Goal: Task Accomplishment & Management: Manage account settings

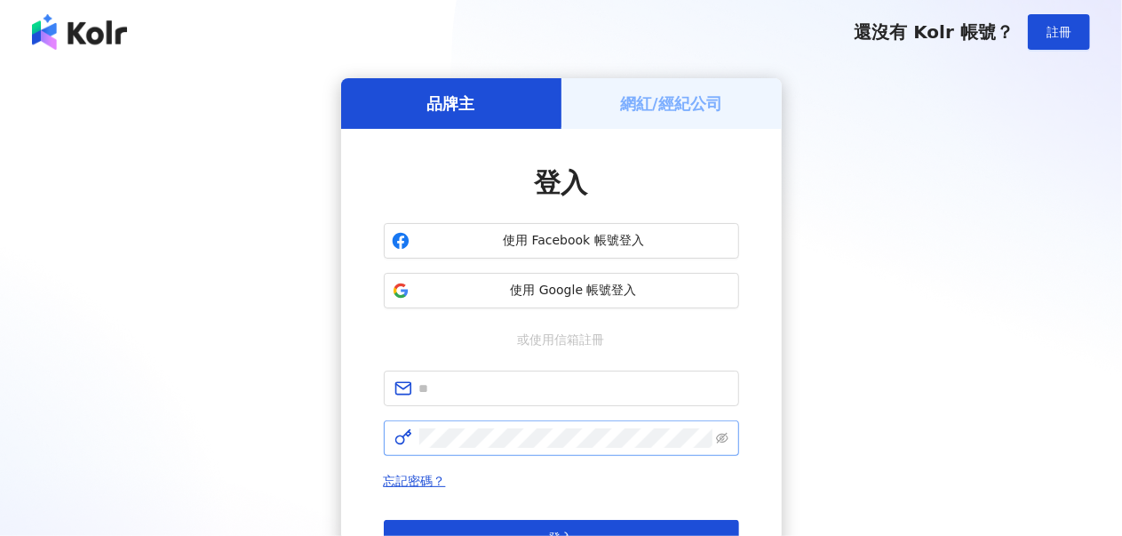
scroll to position [89, 0]
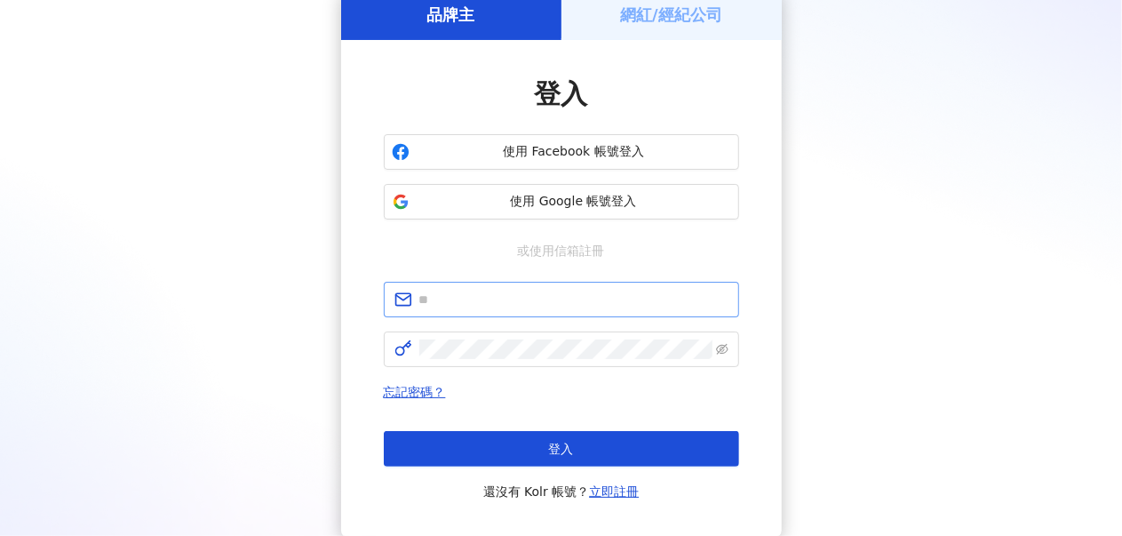
click at [505, 283] on span at bounding box center [561, 300] width 355 height 36
click at [510, 302] on input "text" at bounding box center [573, 300] width 309 height 20
type input "**********"
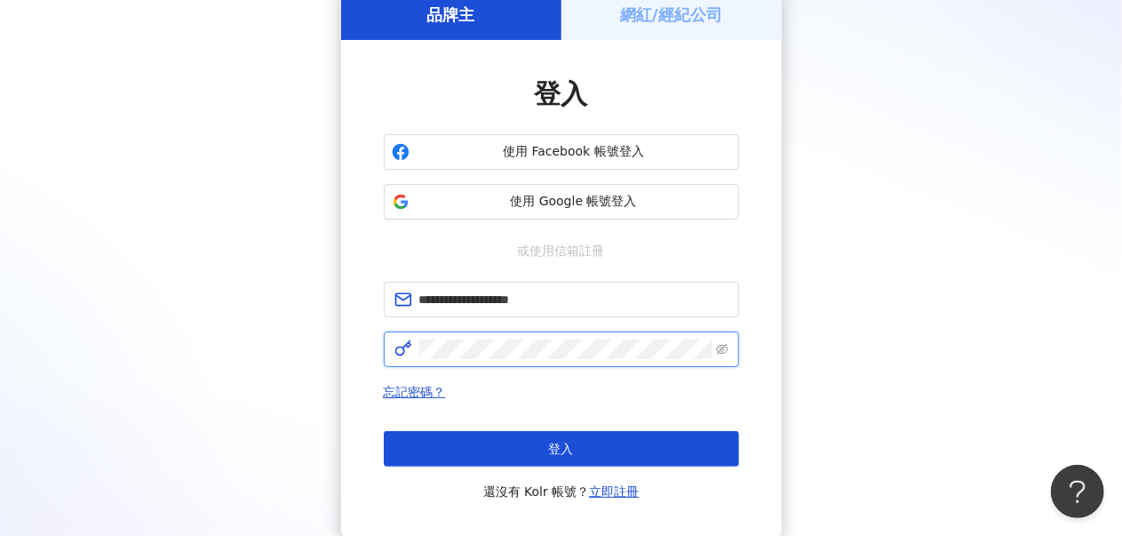
click button "登入" at bounding box center [561, 449] width 355 height 36
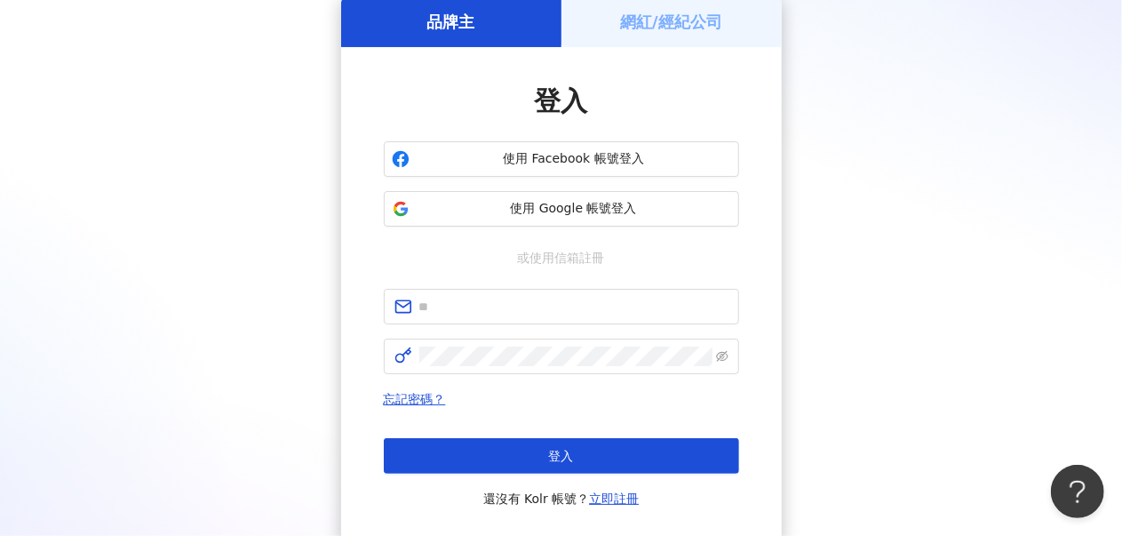
scroll to position [89, 0]
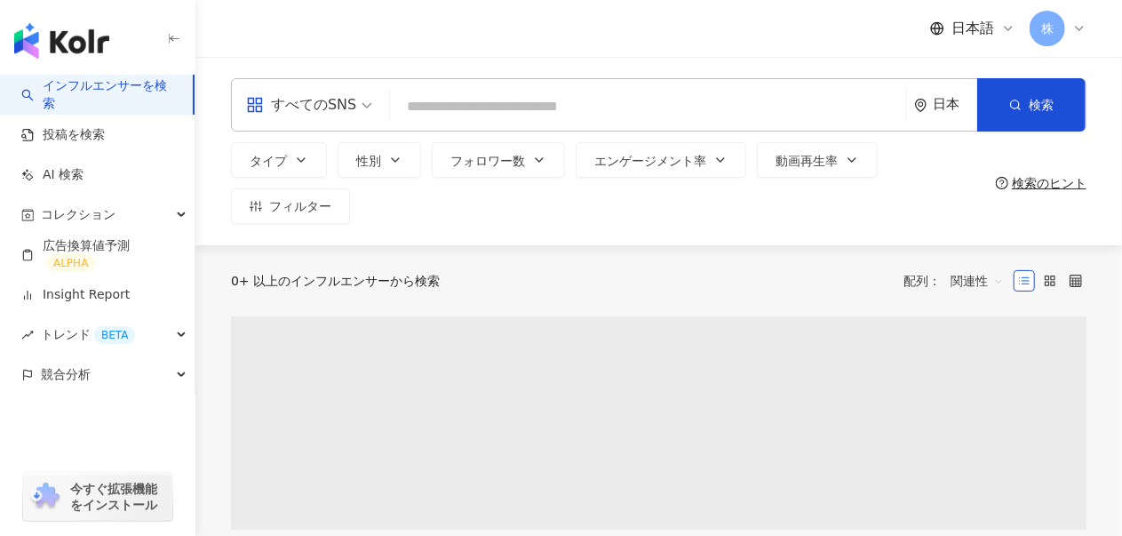
click at [358, 104] on div "すべてのSNS" at bounding box center [309, 105] width 146 height 52
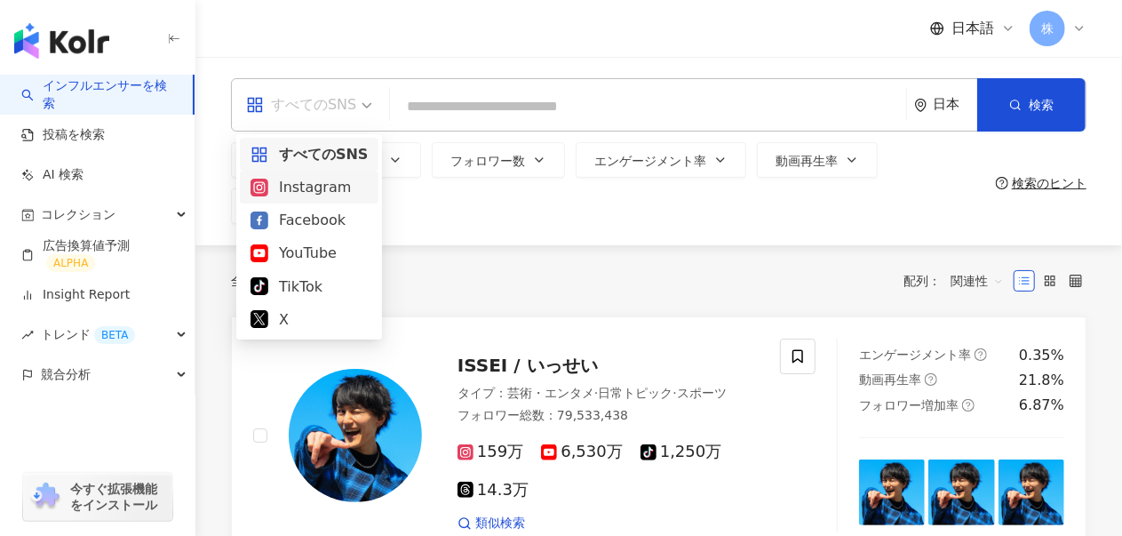
click at [314, 180] on div "Instagram" at bounding box center [309, 187] width 117 height 22
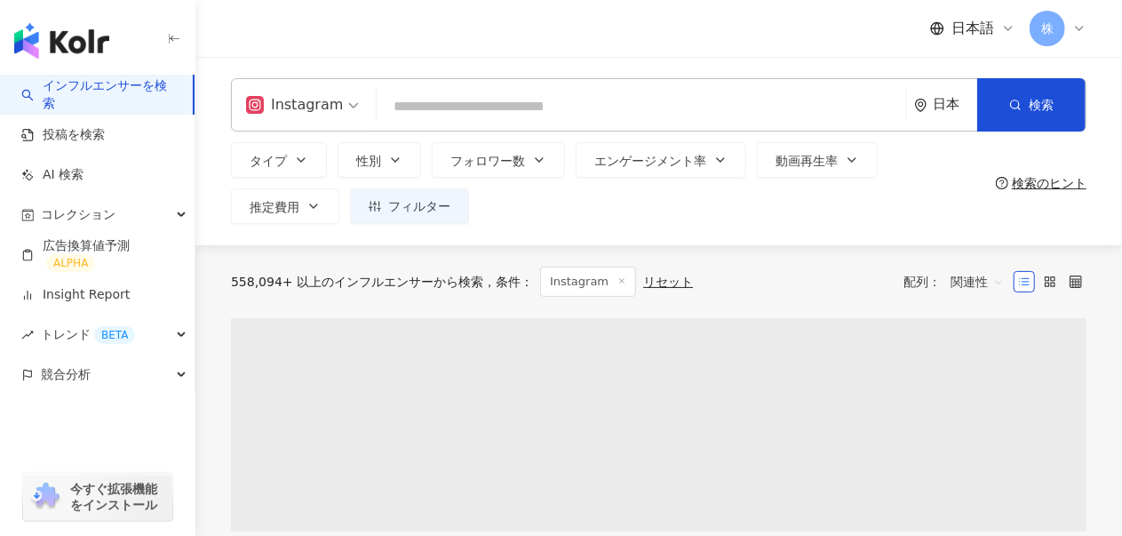
click at [945, 94] on div "日本" at bounding box center [945, 105] width 63 height 52
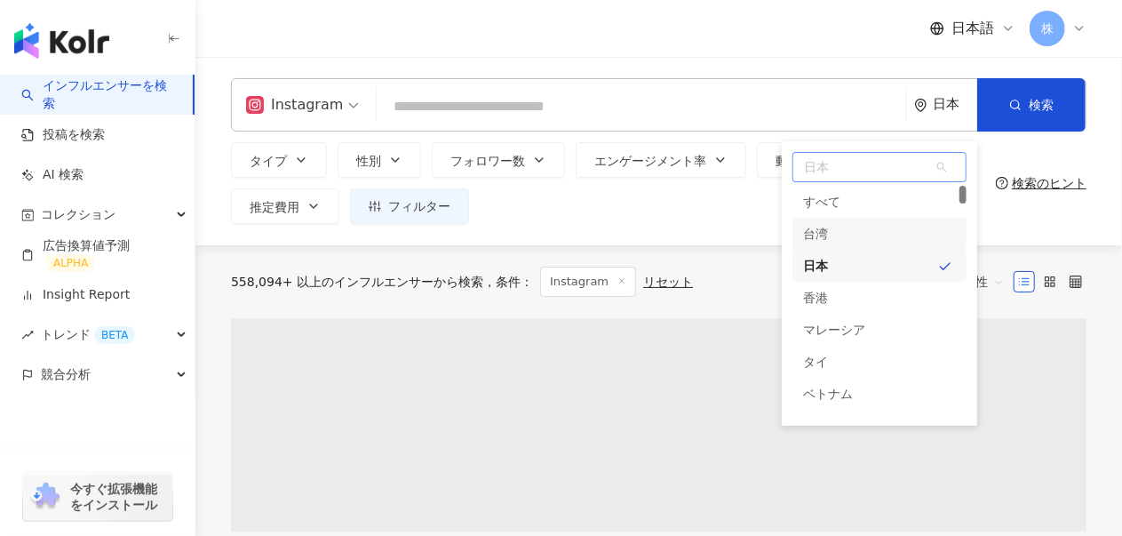
click at [817, 234] on div "台湾" at bounding box center [815, 234] width 25 height 32
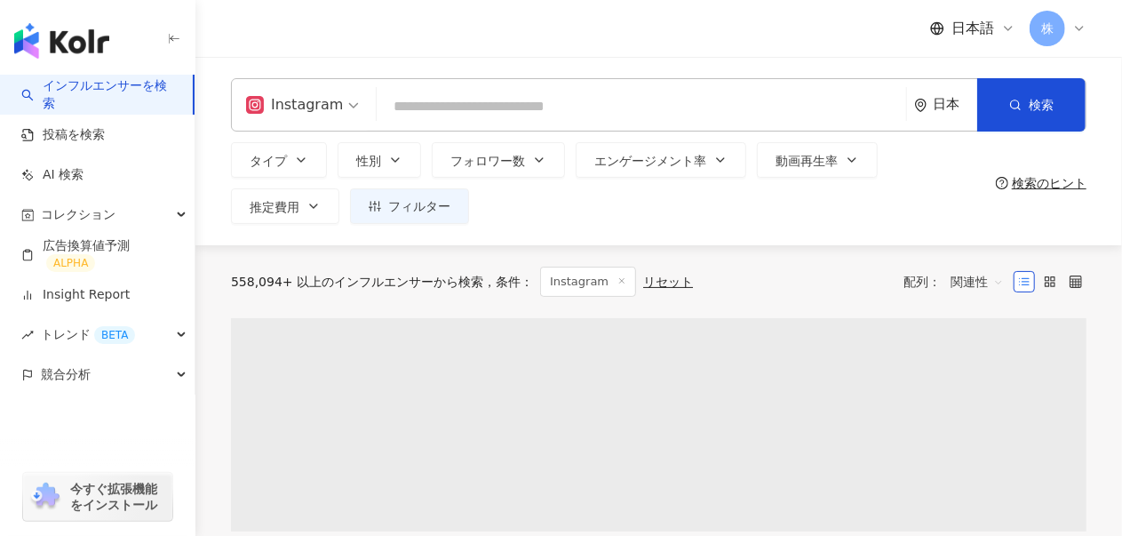
click at [450, 104] on input "search" at bounding box center [641, 107] width 515 height 34
paste input "**********"
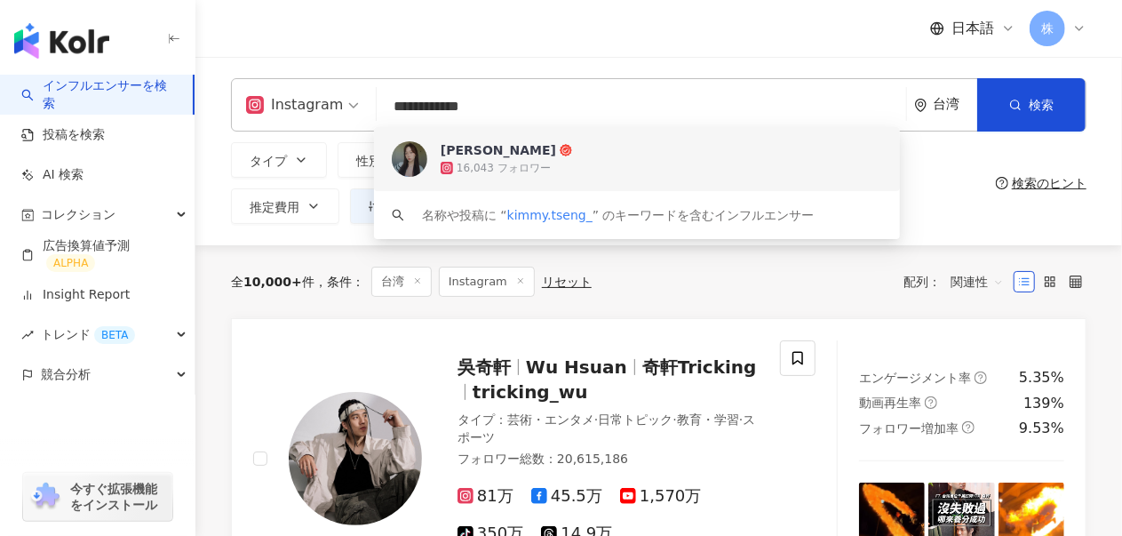
click at [534, 90] on input "**********" at bounding box center [641, 107] width 515 height 34
drag, startPoint x: 537, startPoint y: 101, endPoint x: 190, endPoint y: 80, distance: 347.1
paste input "**********"
type input "**********"
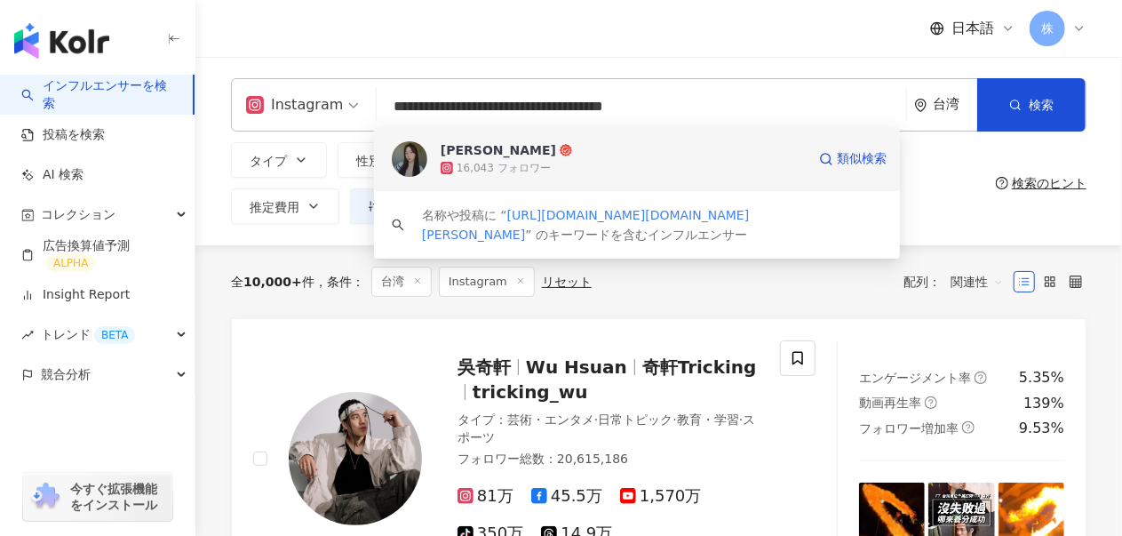
click at [499, 168] on div "16,043 フォロワー" at bounding box center [504, 168] width 94 height 15
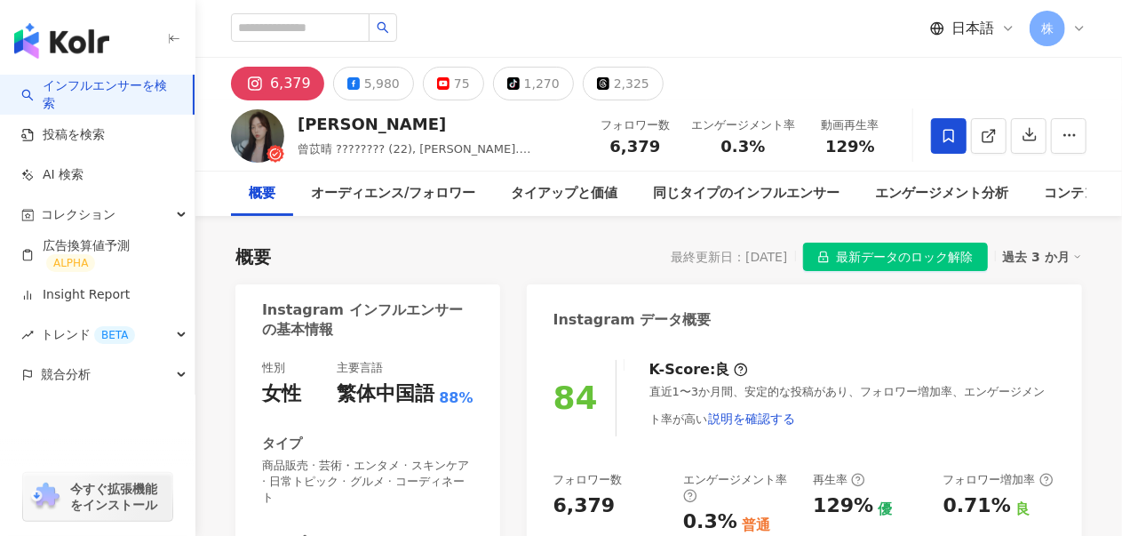
click at [894, 266] on span "最新データのロック解除" at bounding box center [905, 257] width 137 height 28
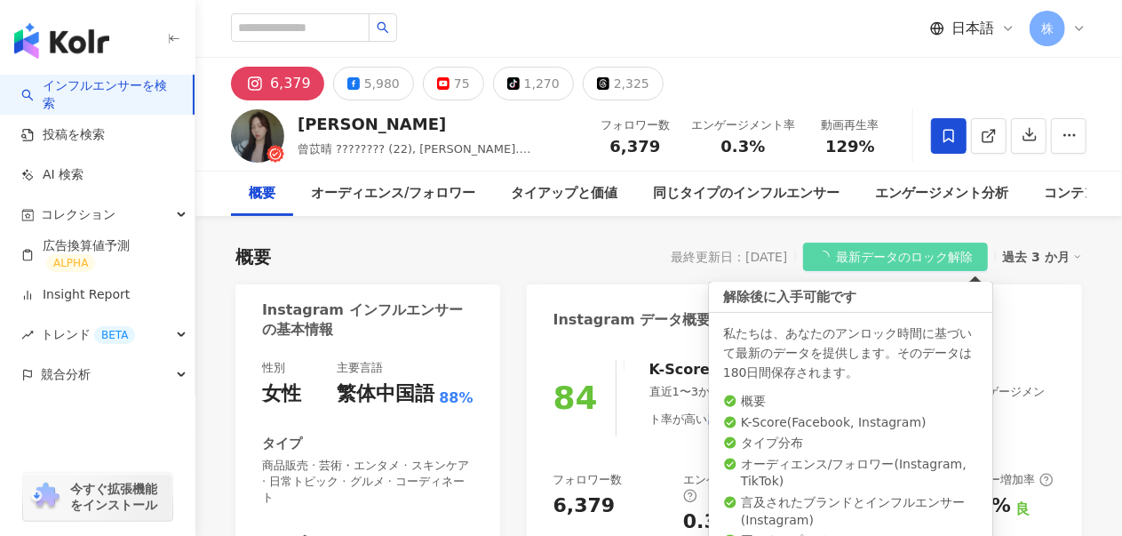
click at [957, 248] on span "最新データのロック解除" at bounding box center [905, 257] width 137 height 28
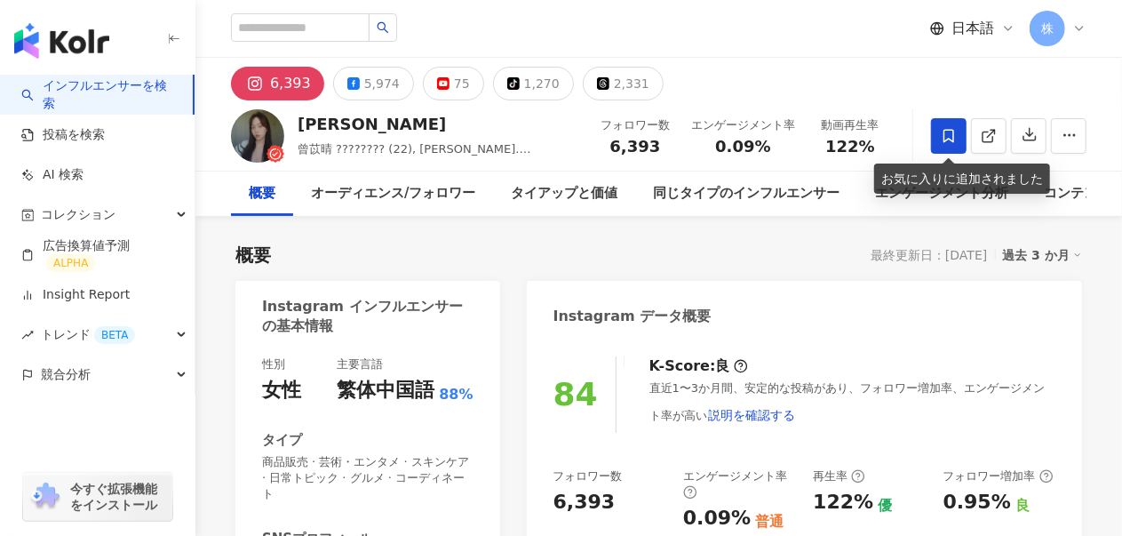
click at [950, 137] on icon at bounding box center [949, 136] width 16 height 16
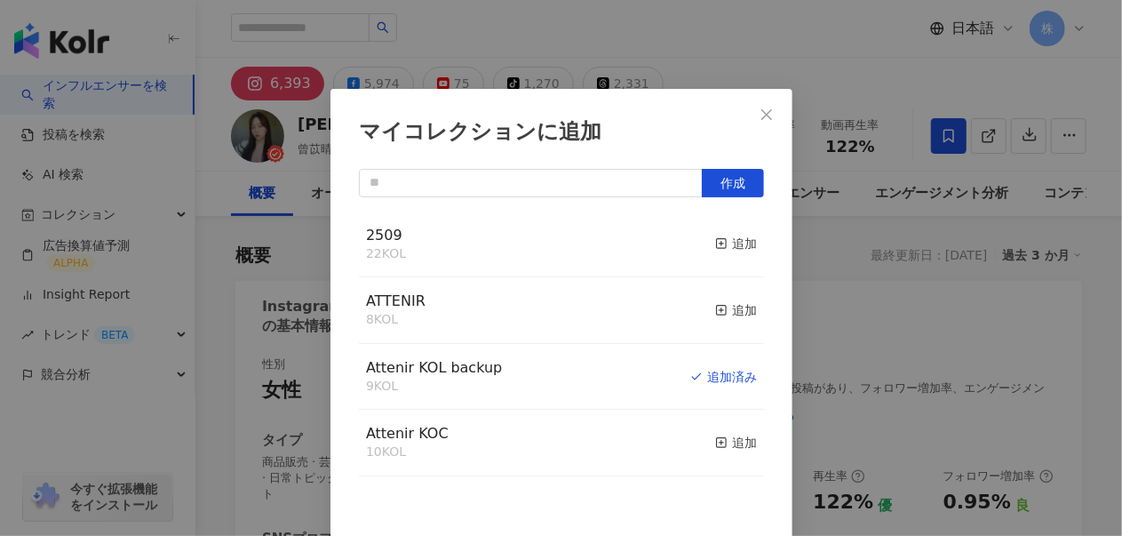
scroll to position [16, 0]
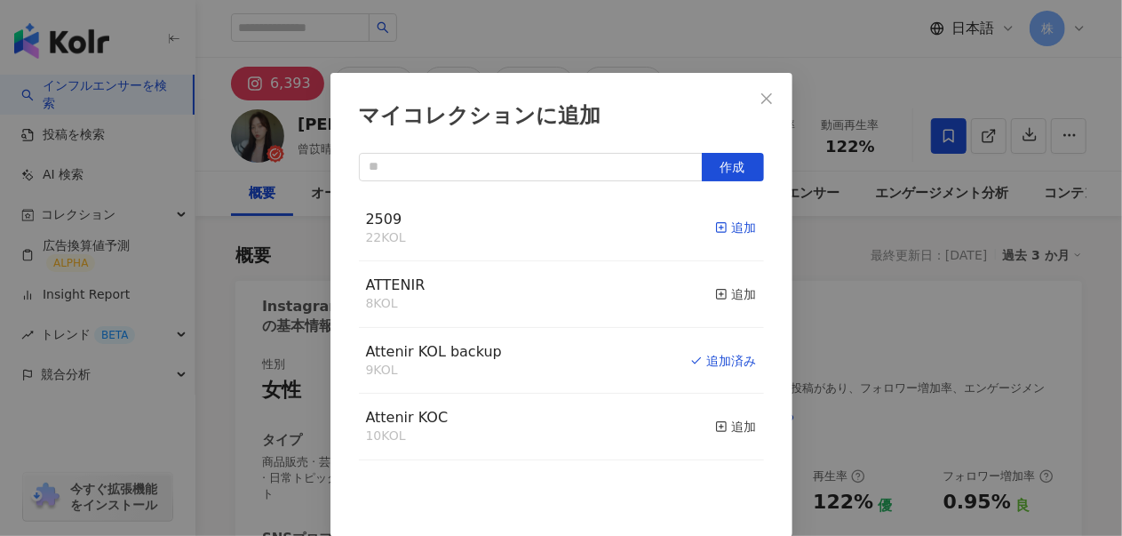
click at [719, 227] on line "button" at bounding box center [721, 227] width 4 height 0
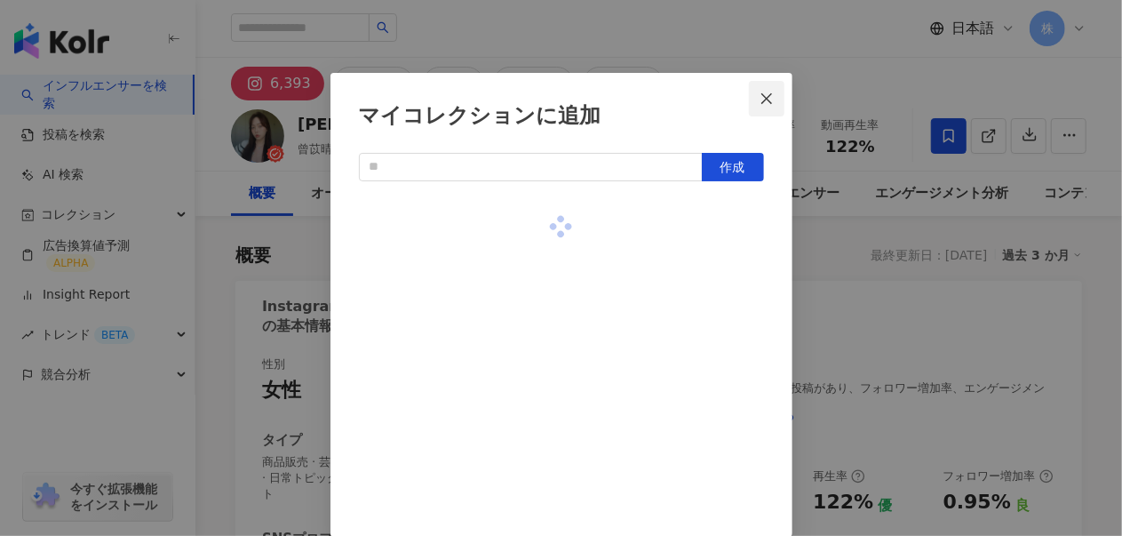
click at [769, 104] on span "Close" at bounding box center [767, 99] width 36 height 14
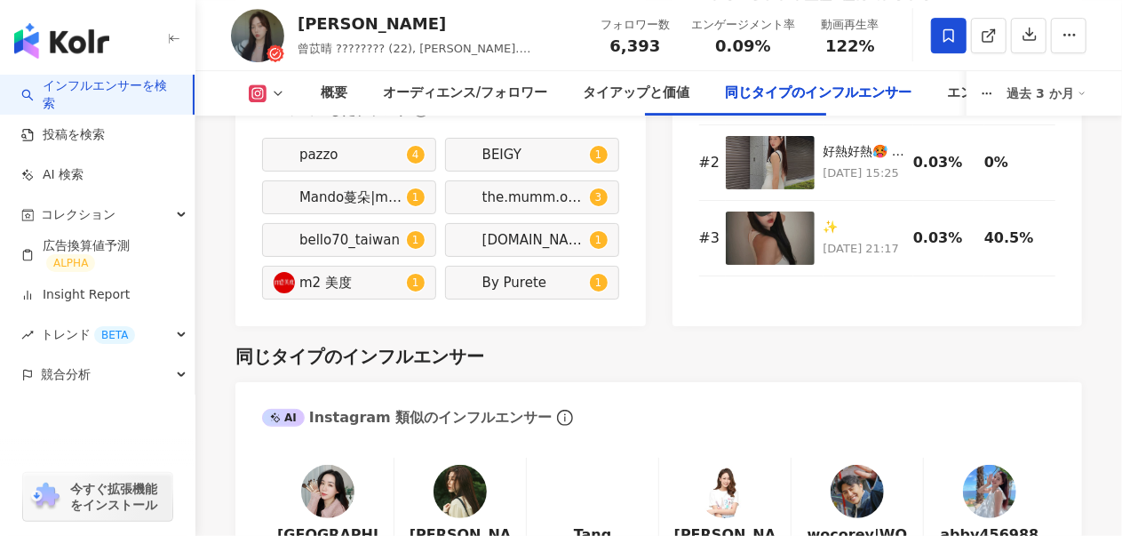
scroll to position [3021, 0]
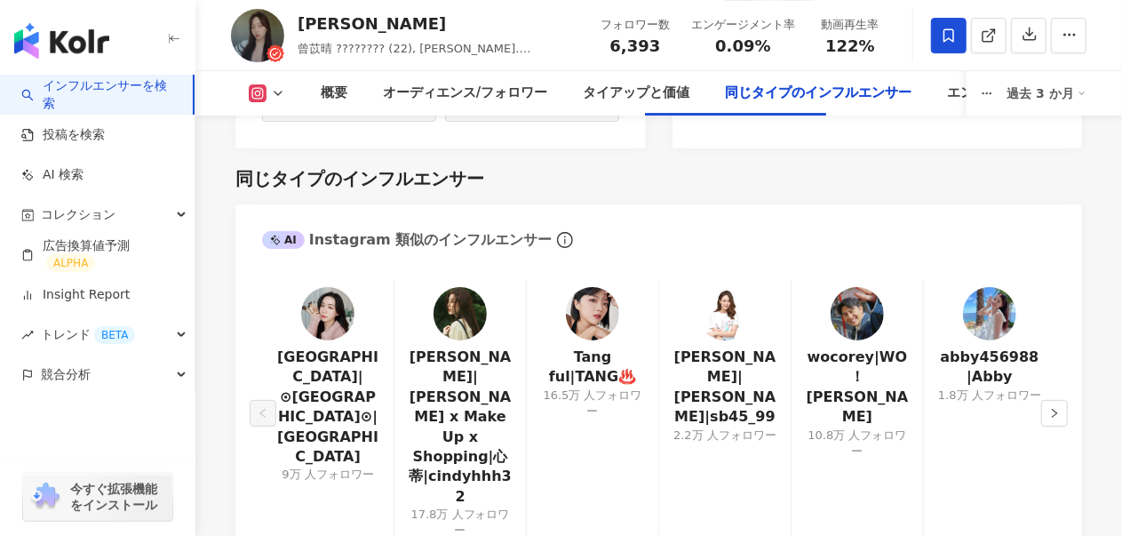
click at [1058, 400] on button "button" at bounding box center [1054, 413] width 27 height 27
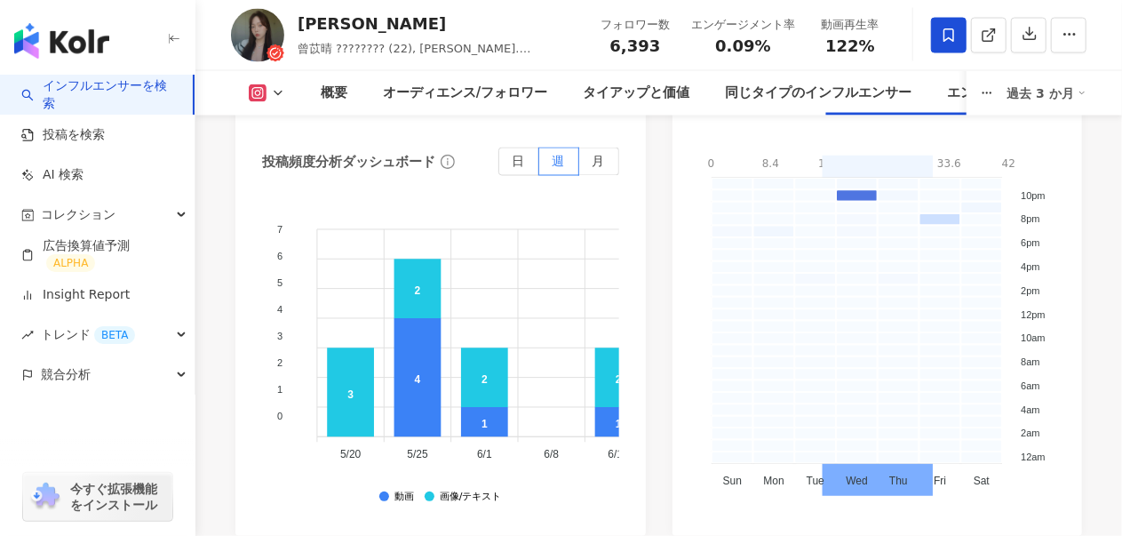
scroll to position [5064, 0]
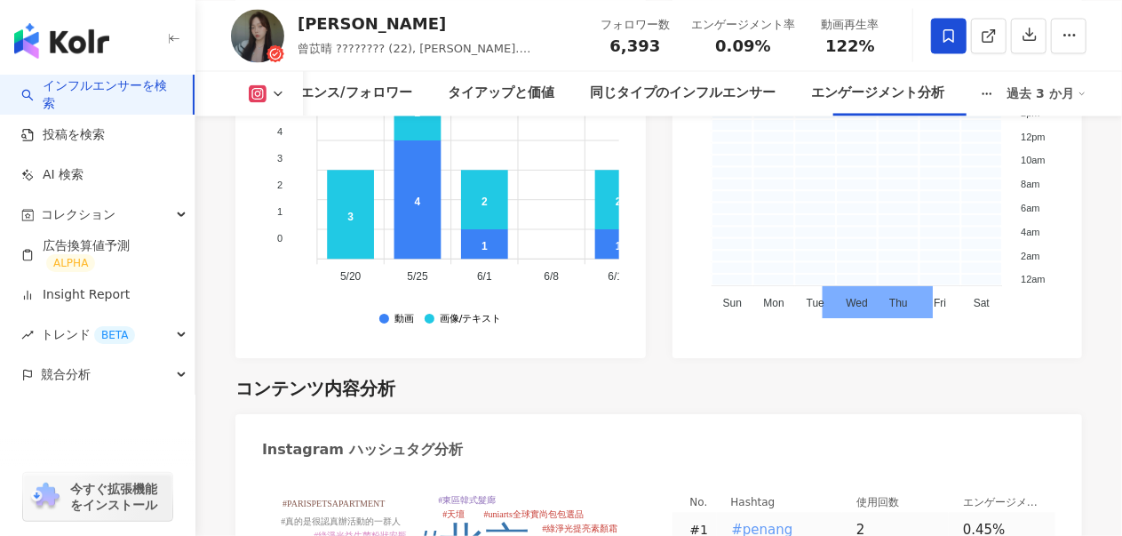
click at [761, 520] on span "#penang" at bounding box center [762, 530] width 61 height 20
type input "*******"
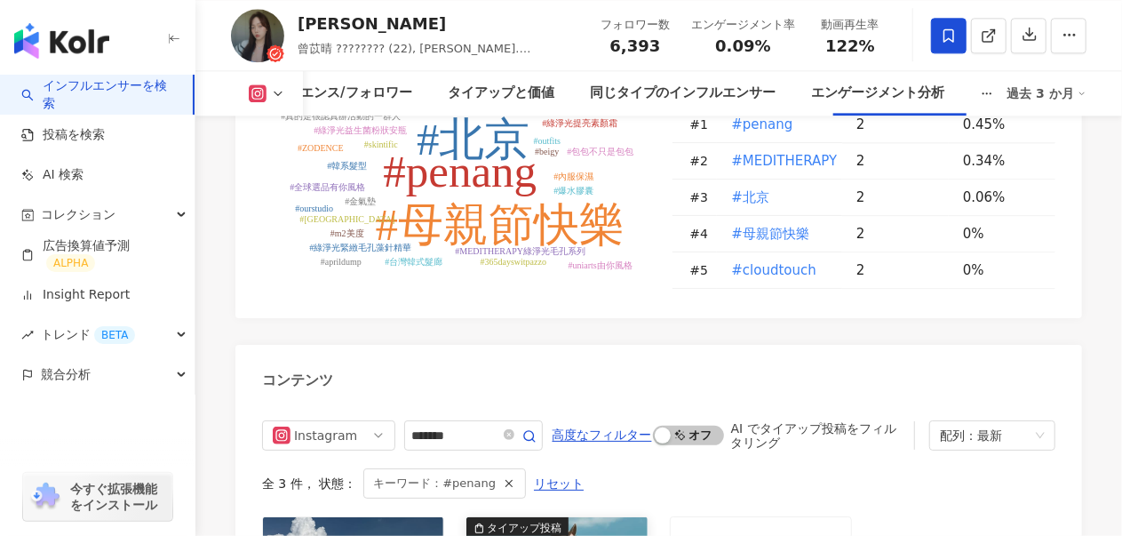
scroll to position [5647, 0]
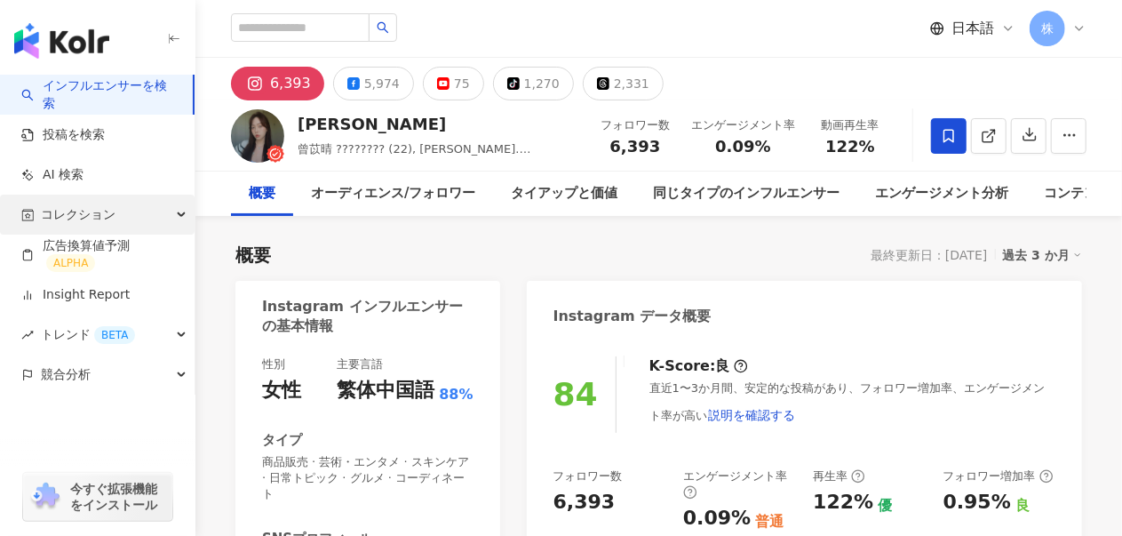
click at [115, 211] on div "コレクション" at bounding box center [97, 215] width 195 height 40
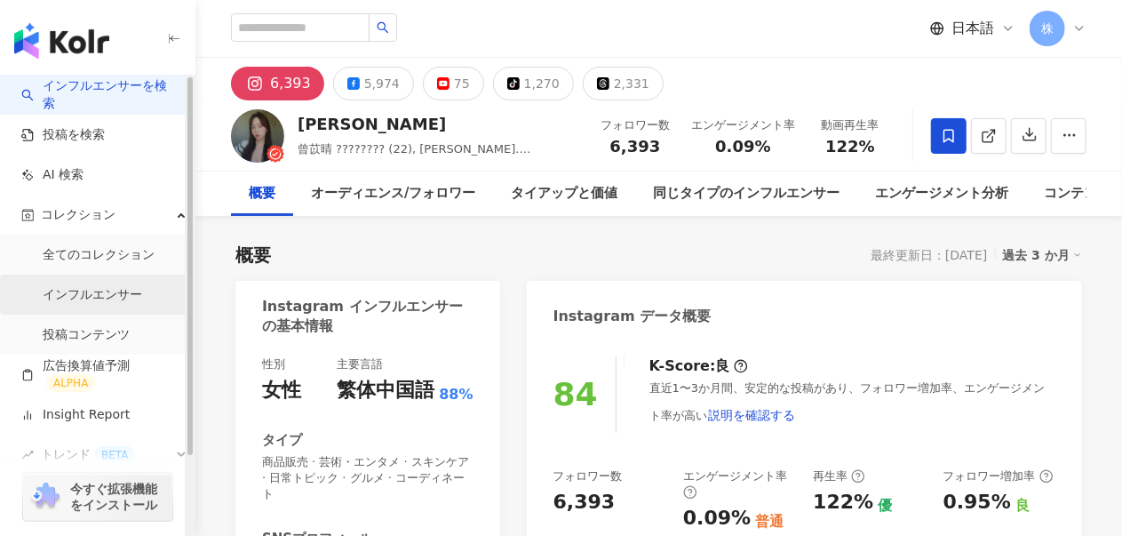
click at [101, 298] on link "インフルエンサー" at bounding box center [92, 295] width 99 height 18
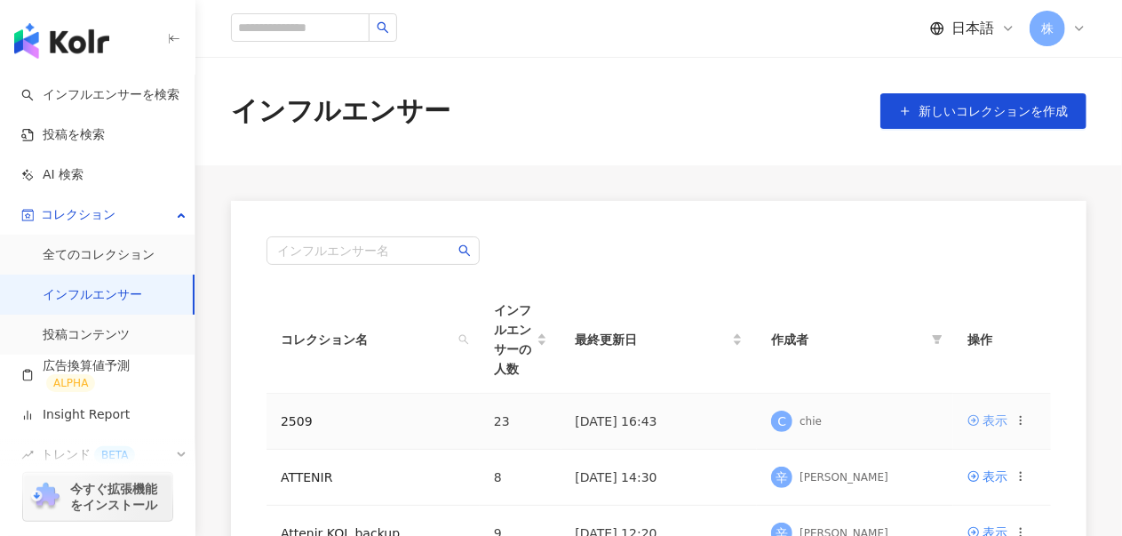
click at [1000, 410] on div "表示" at bounding box center [995, 420] width 25 height 20
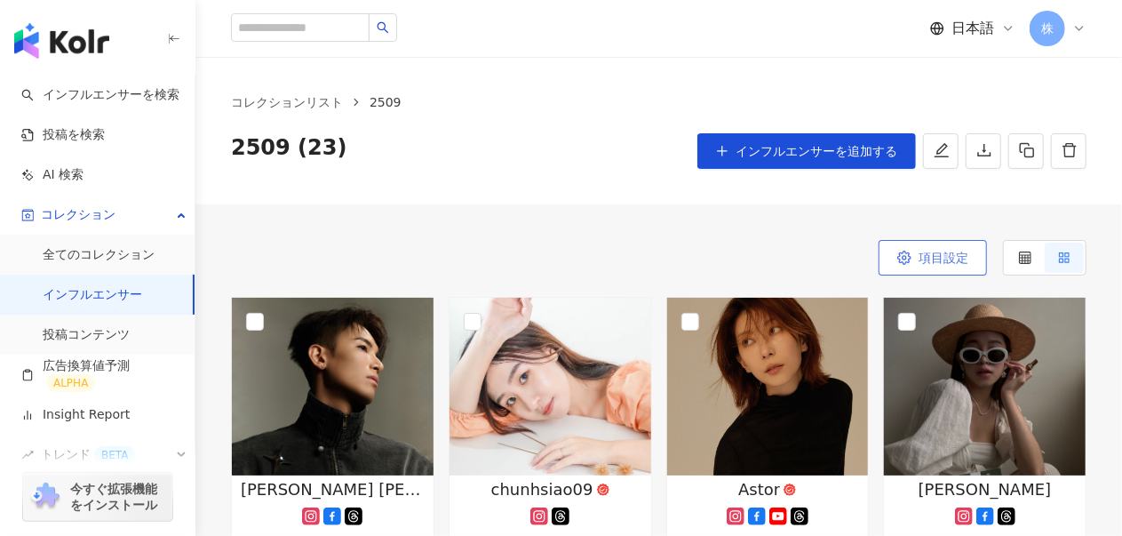
click at [940, 262] on span "項目設定" at bounding box center [944, 258] width 50 height 14
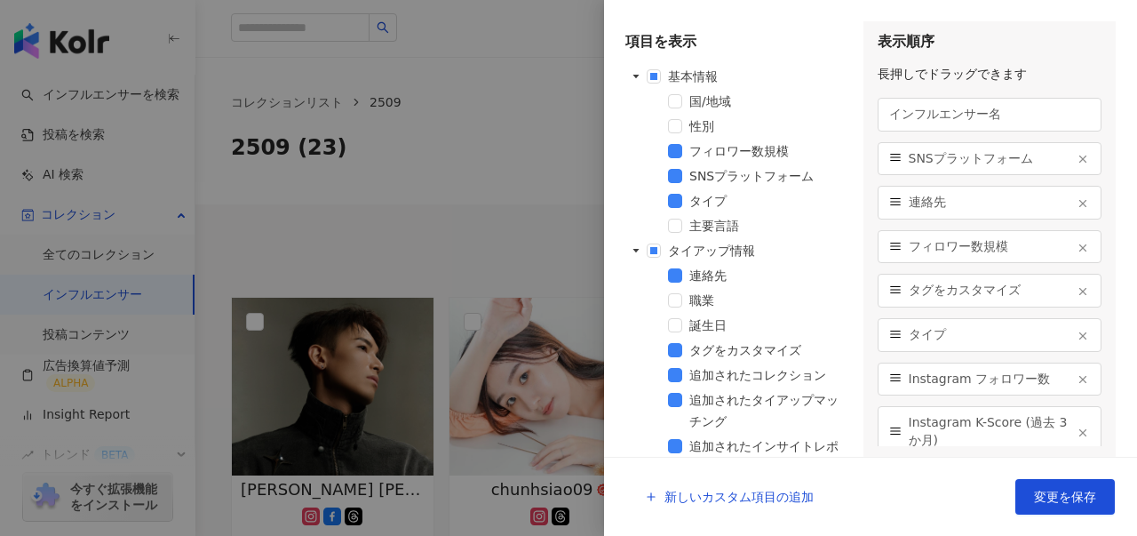
drag, startPoint x: 438, startPoint y: 88, endPoint x: 485, endPoint y: 115, distance: 54.5
click at [446, 93] on div at bounding box center [568, 268] width 1137 height 536
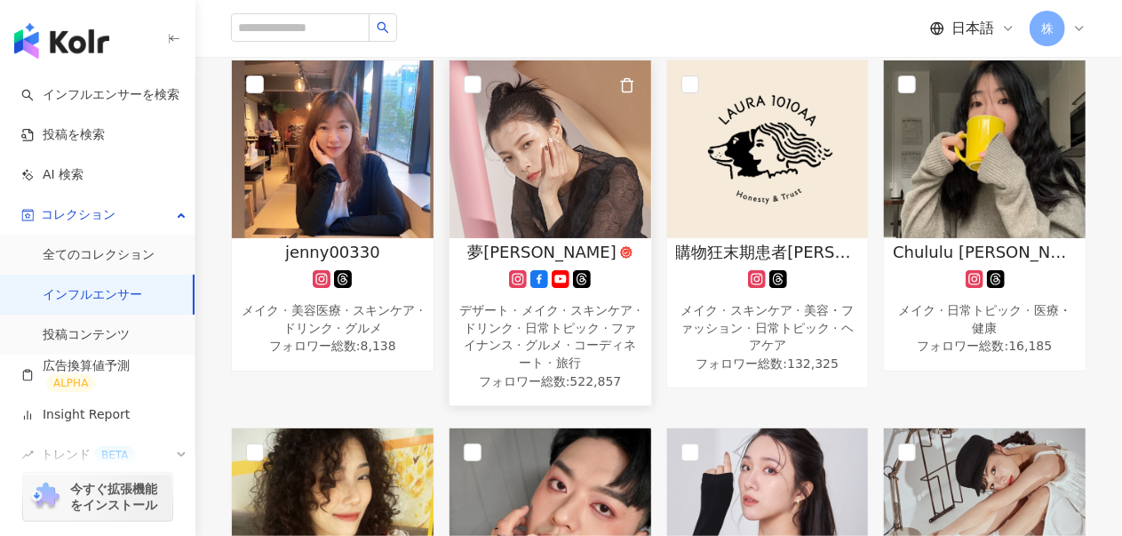
scroll to position [533, 0]
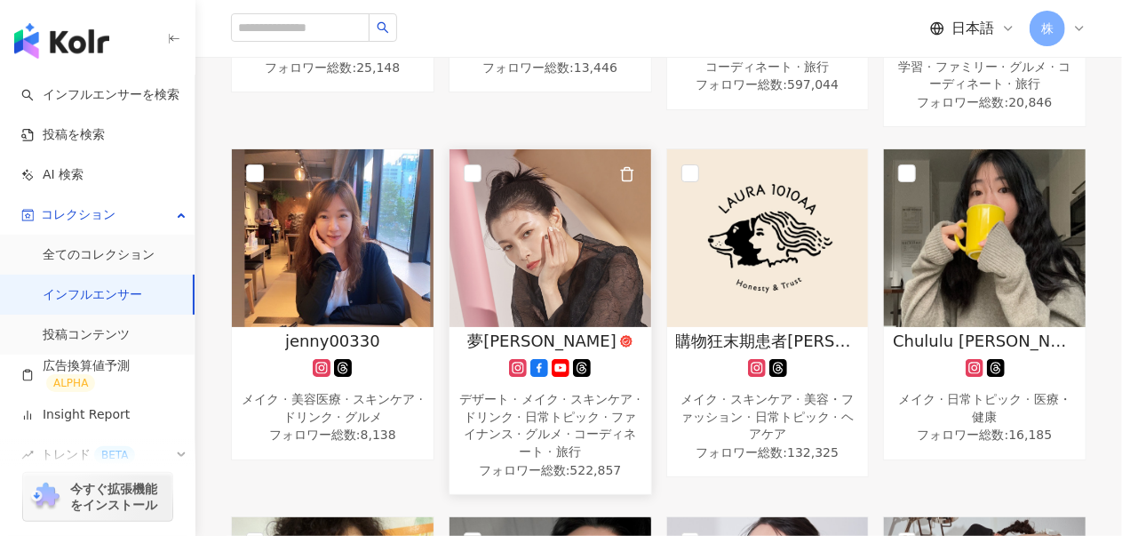
click at [590, 229] on img at bounding box center [551, 238] width 202 height 178
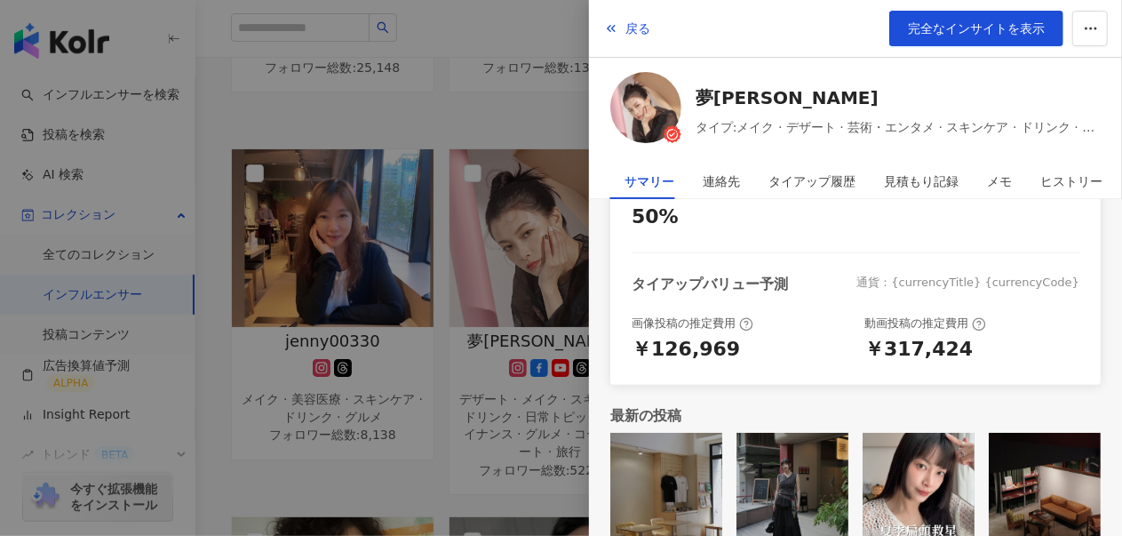
scroll to position [622, 0]
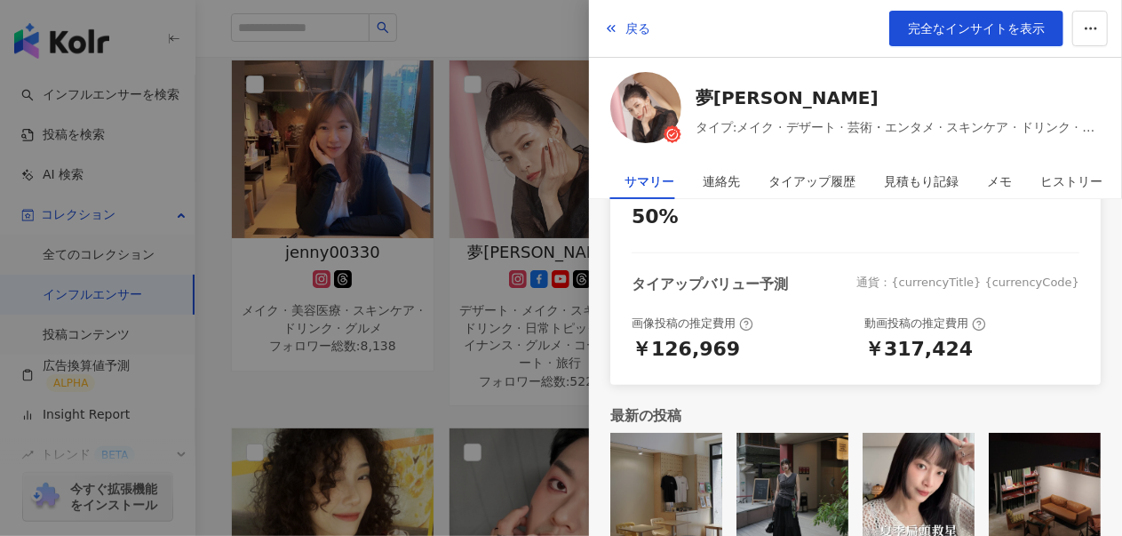
click at [467, 342] on div at bounding box center [561, 268] width 1122 height 536
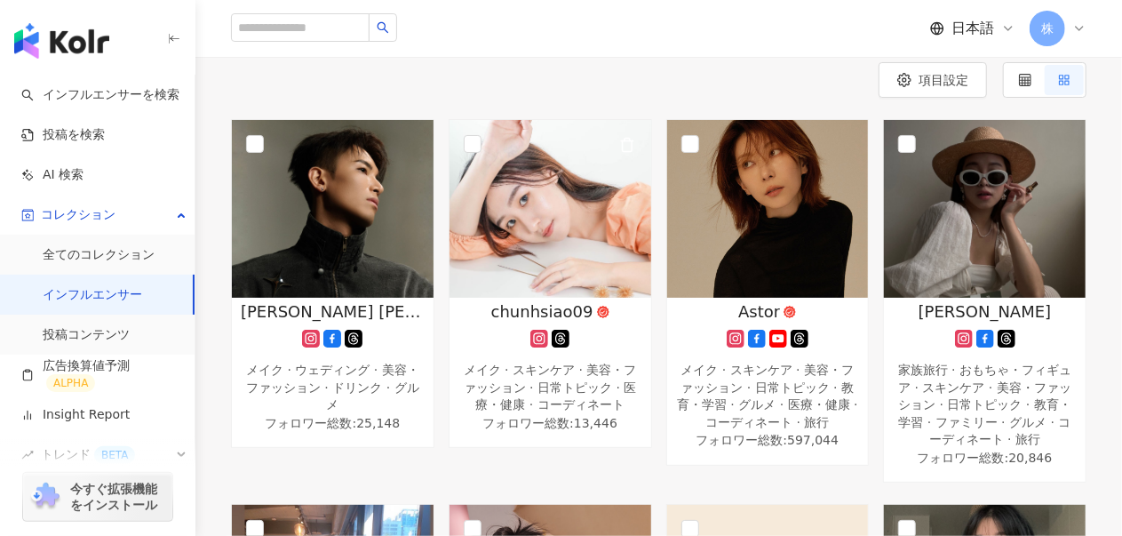
scroll to position [0, 0]
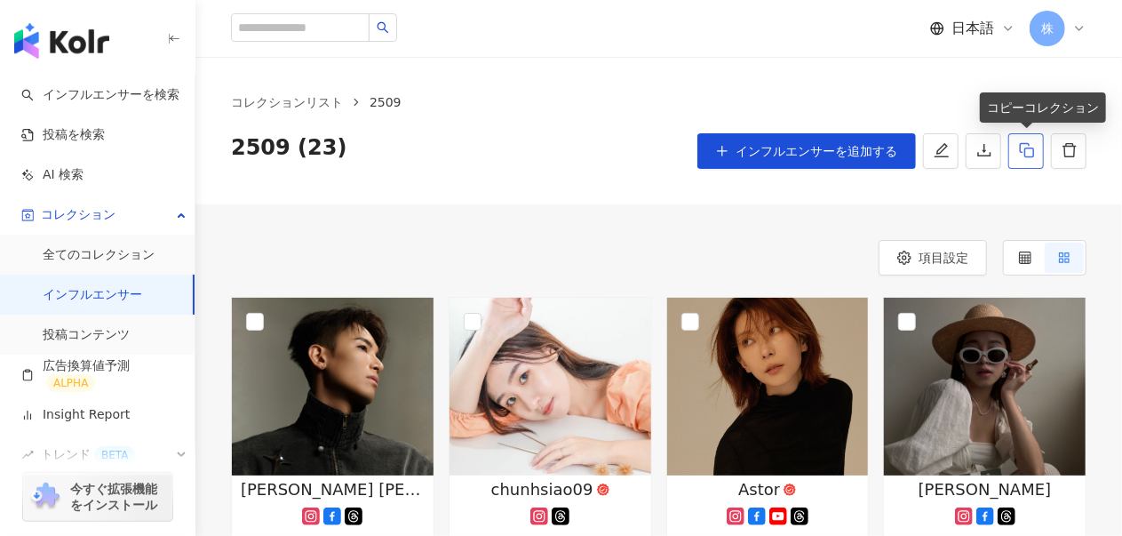
click at [1019, 152] on icon "button" at bounding box center [1027, 150] width 16 height 16
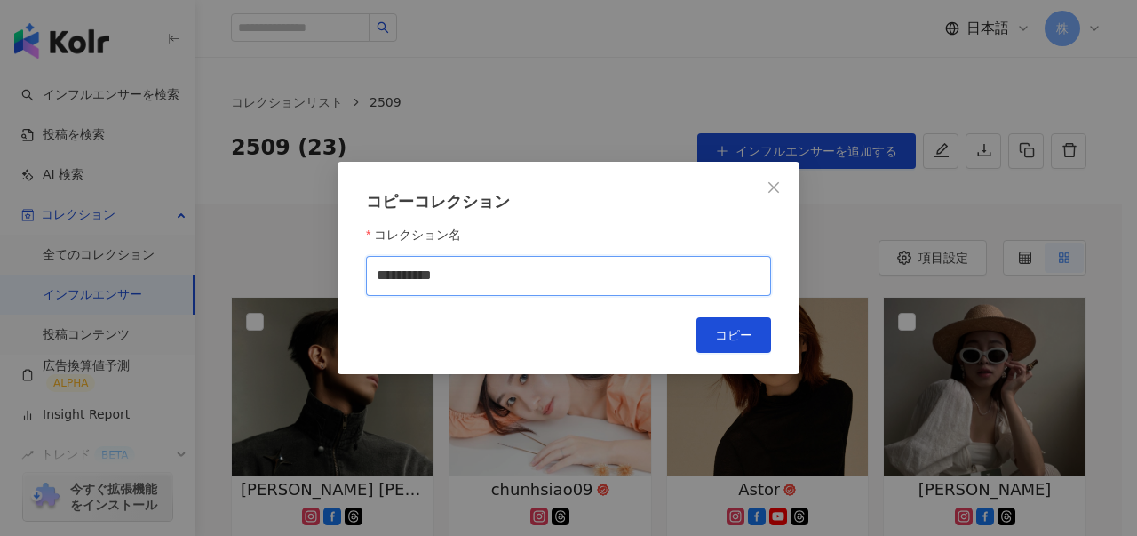
click at [562, 273] on input "**********" at bounding box center [568, 276] width 405 height 40
type input "********"
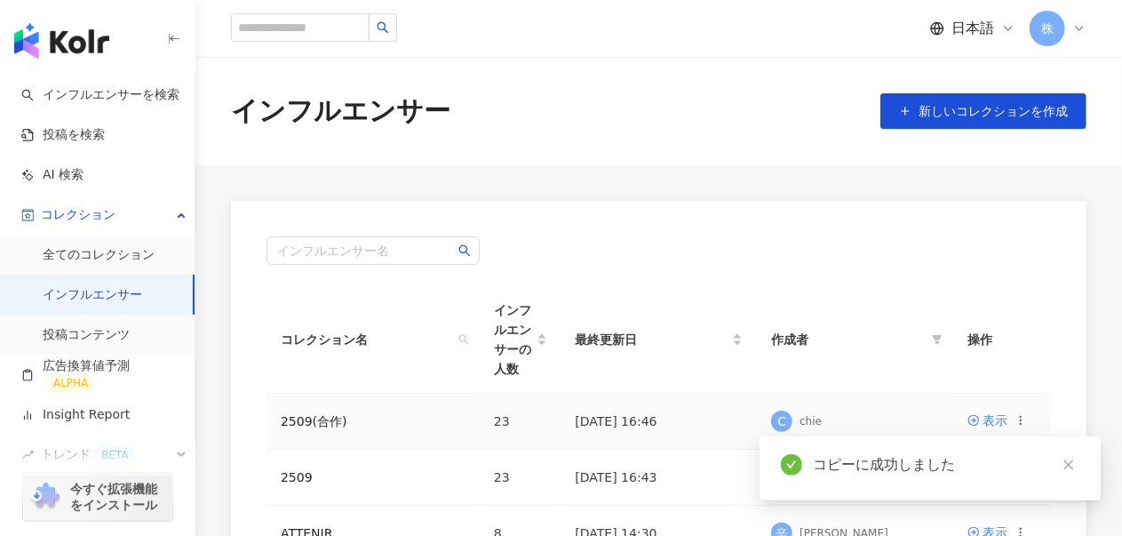
scroll to position [89, 0]
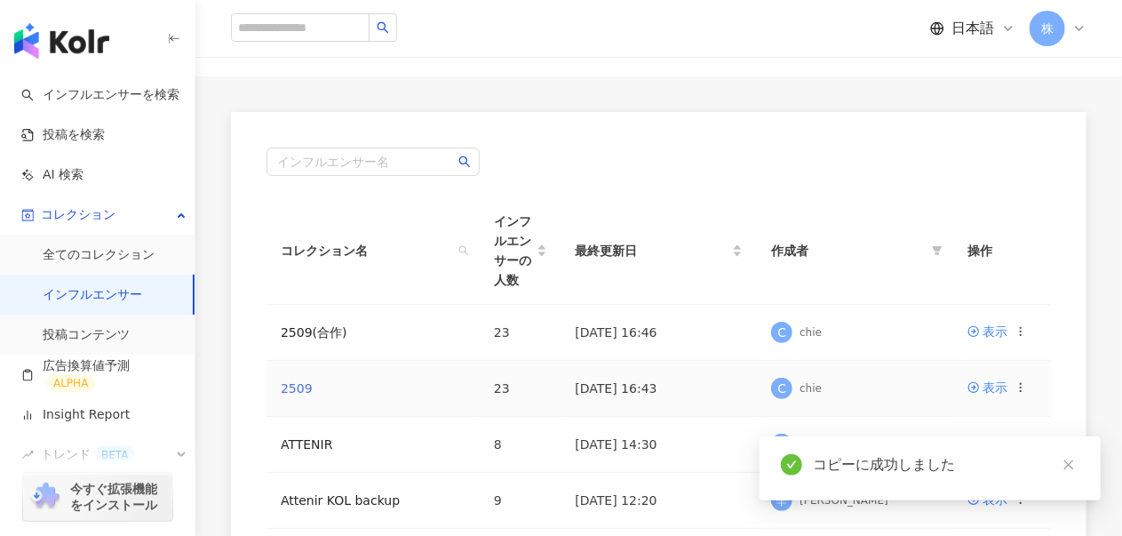
click at [297, 381] on link "2509" at bounding box center [297, 388] width 32 height 14
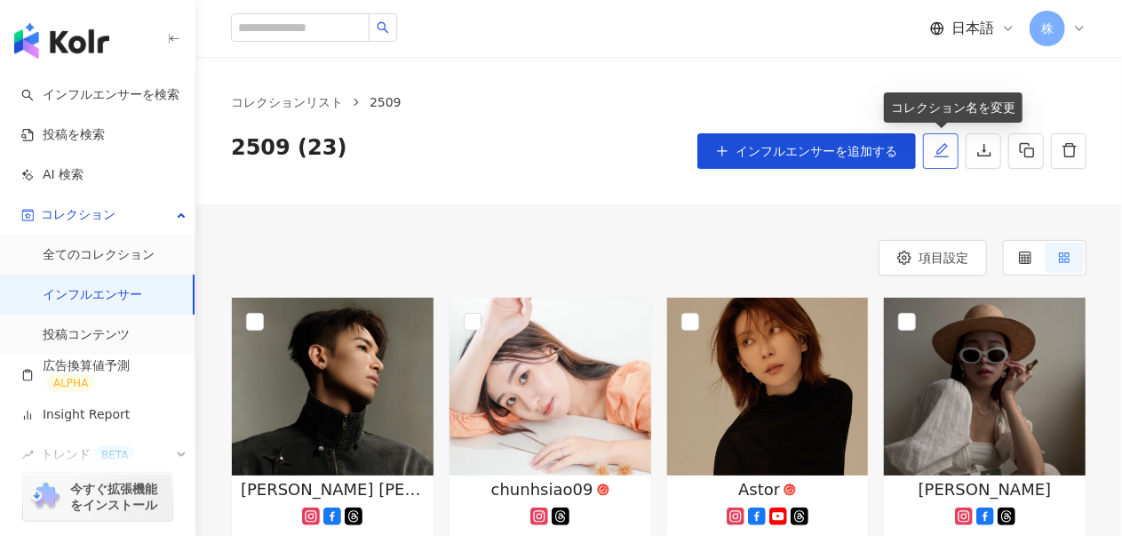
click at [944, 159] on button "button" at bounding box center [941, 151] width 36 height 36
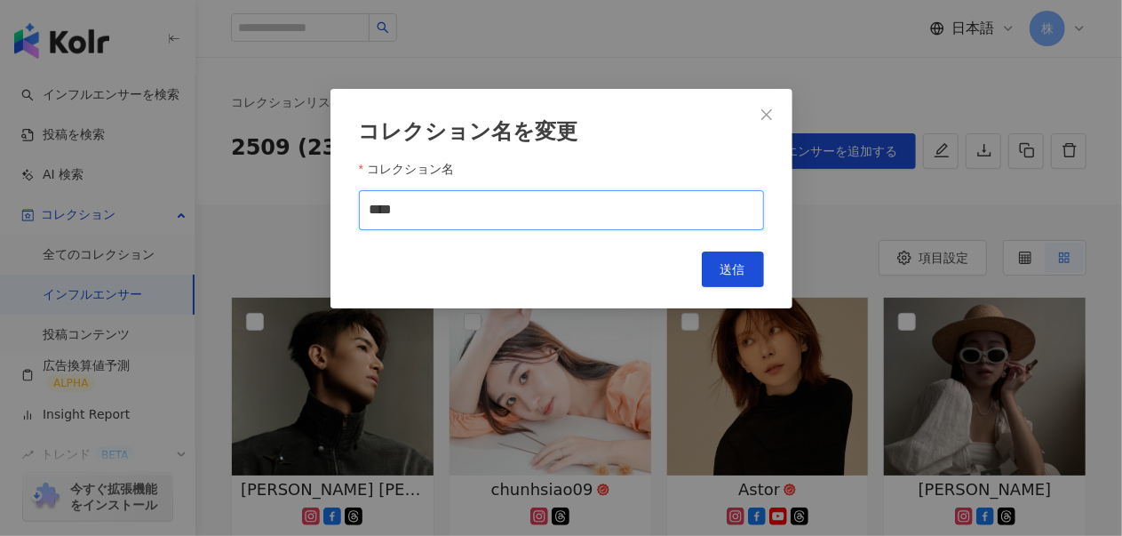
click at [451, 207] on input "****" at bounding box center [561, 210] width 405 height 40
type input "*******"
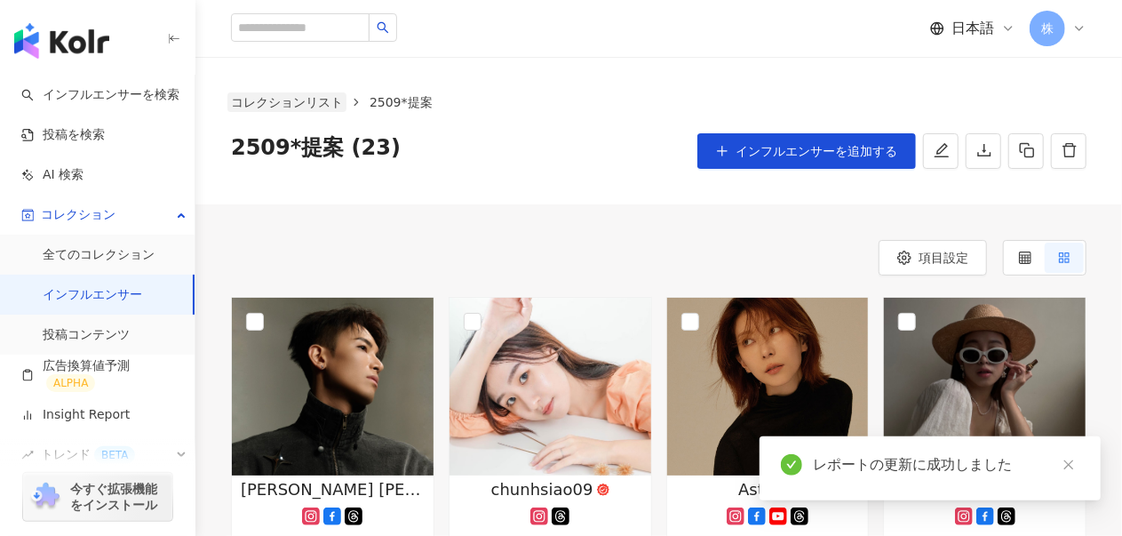
click at [274, 99] on link "コレクションリスト" at bounding box center [286, 102] width 119 height 20
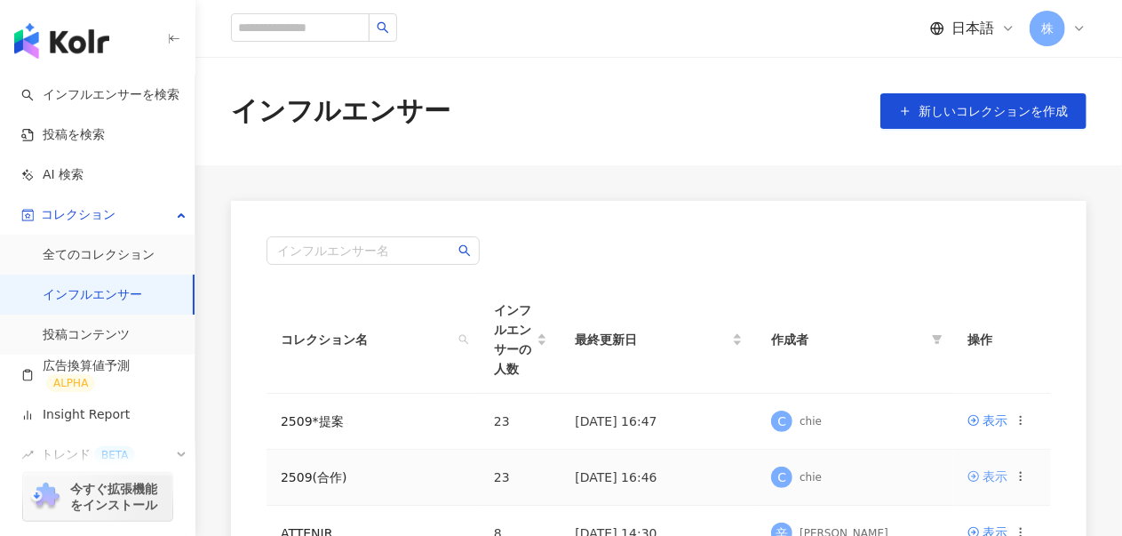
click at [982, 466] on link "表示" at bounding box center [987, 476] width 40 height 20
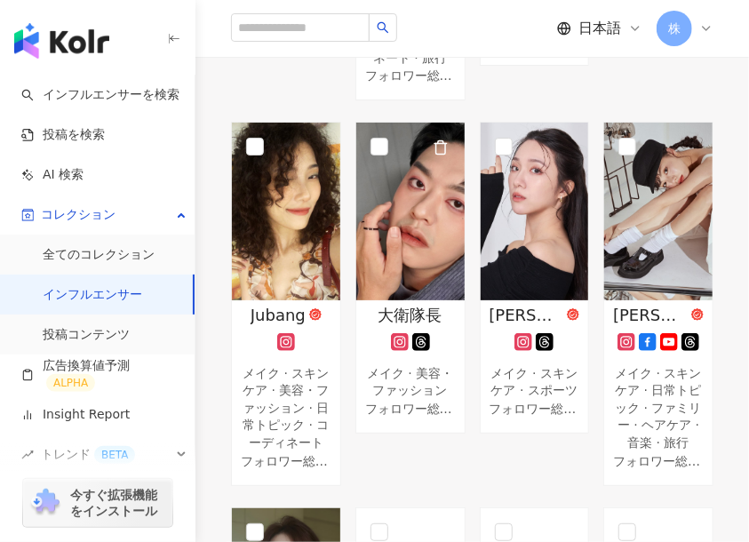
scroll to position [977, 0]
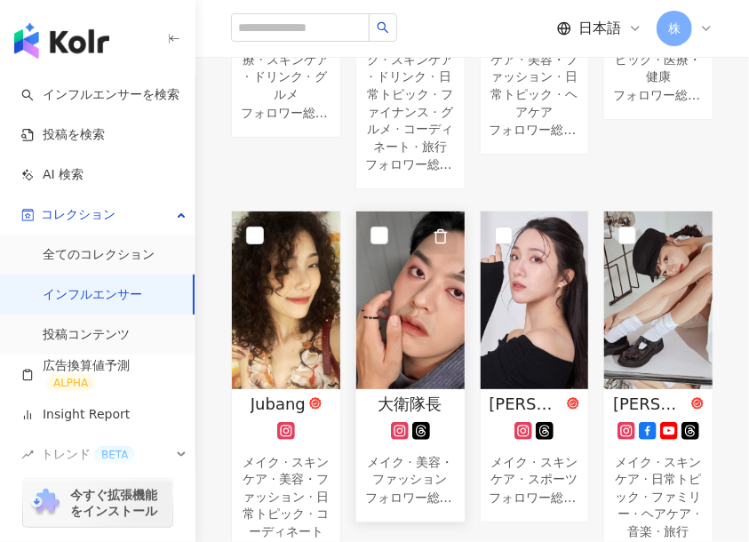
click at [436, 228] on icon "button" at bounding box center [441, 236] width 16 height 16
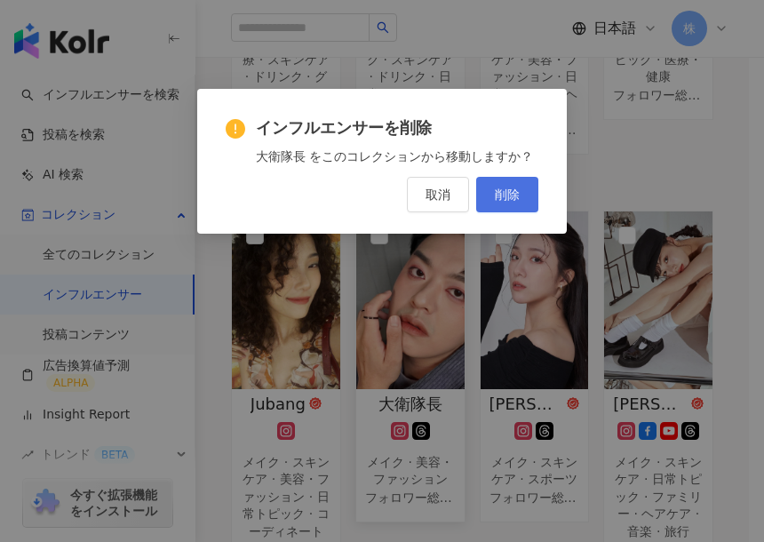
click at [505, 195] on span "削除" at bounding box center [507, 194] width 25 height 14
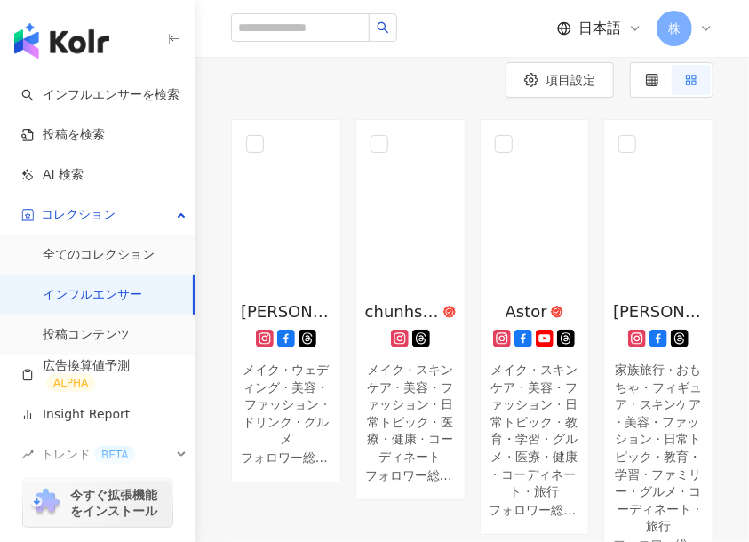
scroll to position [0, 0]
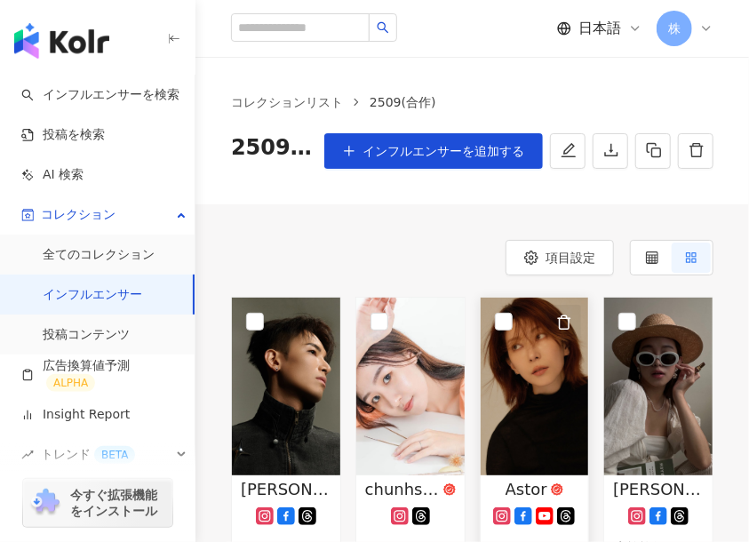
click at [562, 319] on icon "button" at bounding box center [564, 322] width 16 height 16
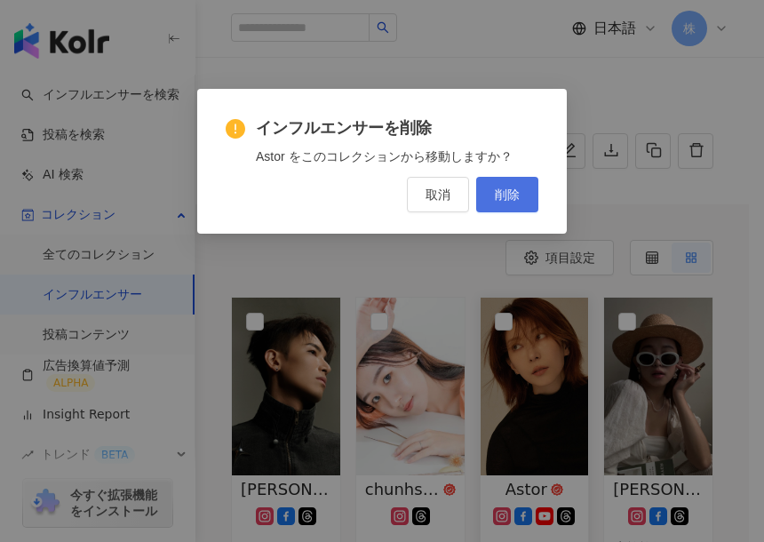
click at [513, 198] on span "削除" at bounding box center [507, 194] width 25 height 14
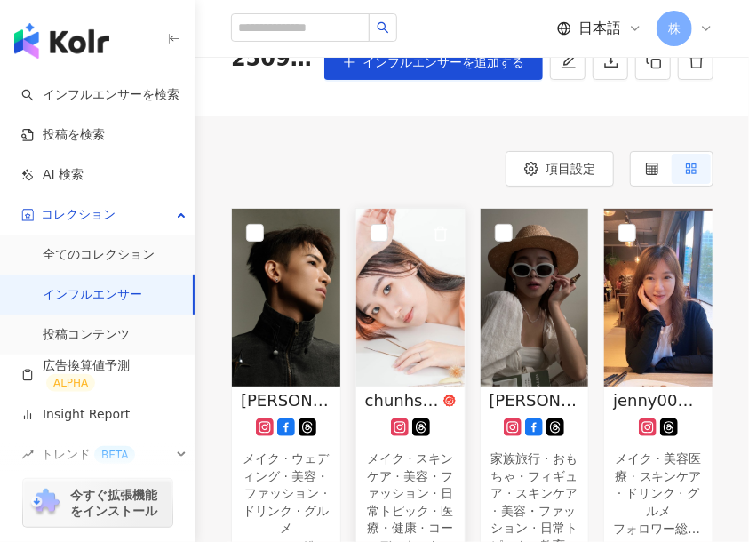
scroll to position [178, 0]
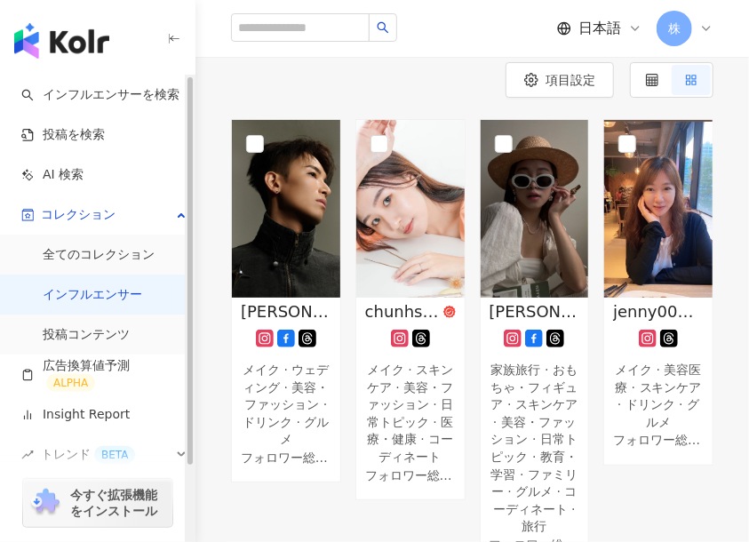
click at [179, 37] on icon "button" at bounding box center [174, 39] width 14 height 14
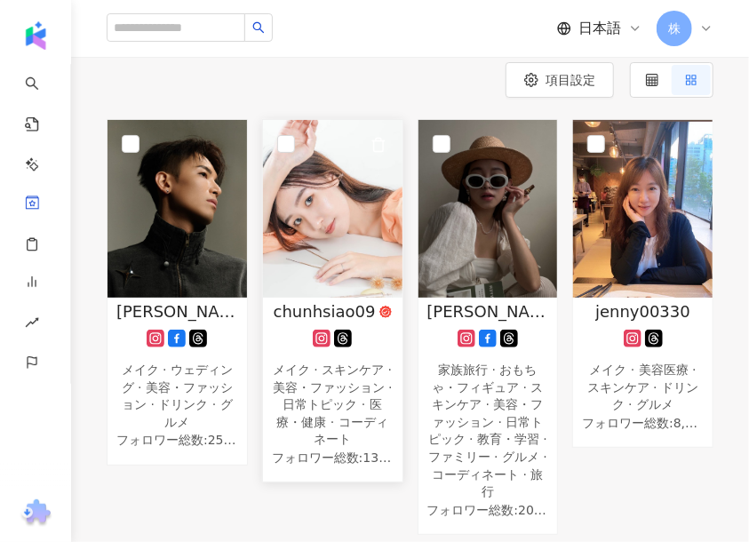
drag, startPoint x: 327, startPoint y: 309, endPoint x: 311, endPoint y: 245, distance: 65.9
click at [311, 245] on img at bounding box center [332, 209] width 139 height 178
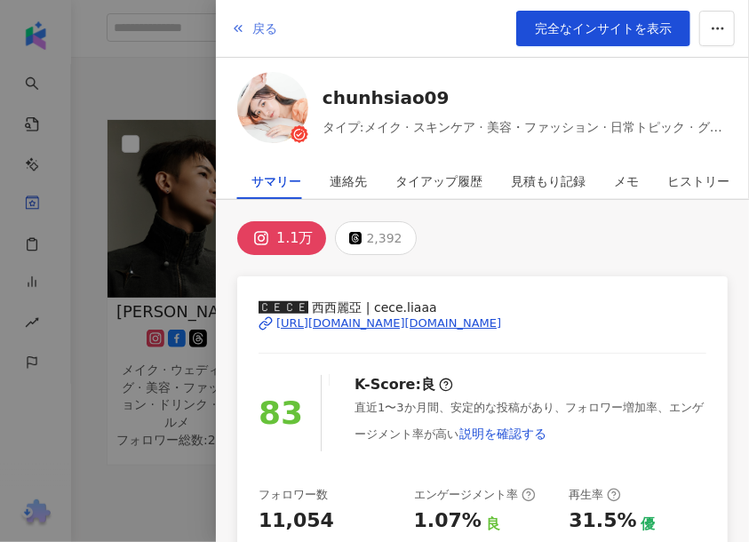
click at [263, 22] on span "戻る" at bounding box center [264, 28] width 25 height 14
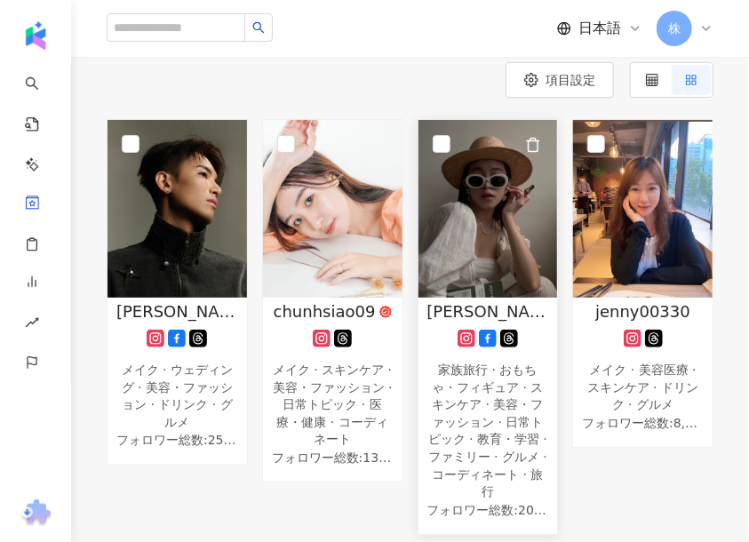
click at [492, 235] on img at bounding box center [487, 209] width 139 height 178
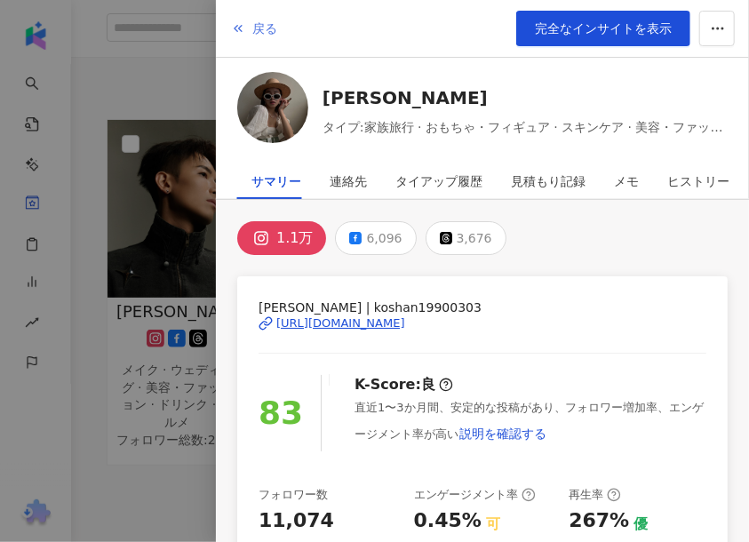
click at [257, 28] on span "戻る" at bounding box center [264, 28] width 25 height 14
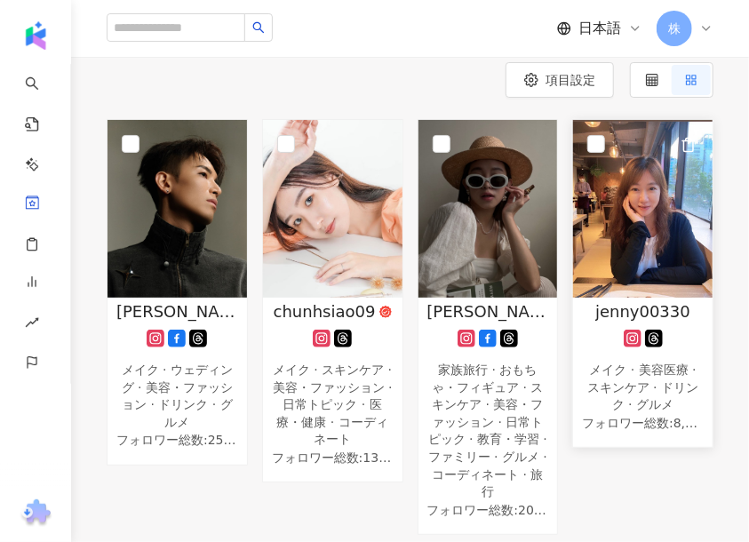
click at [646, 237] on img at bounding box center [642, 209] width 139 height 178
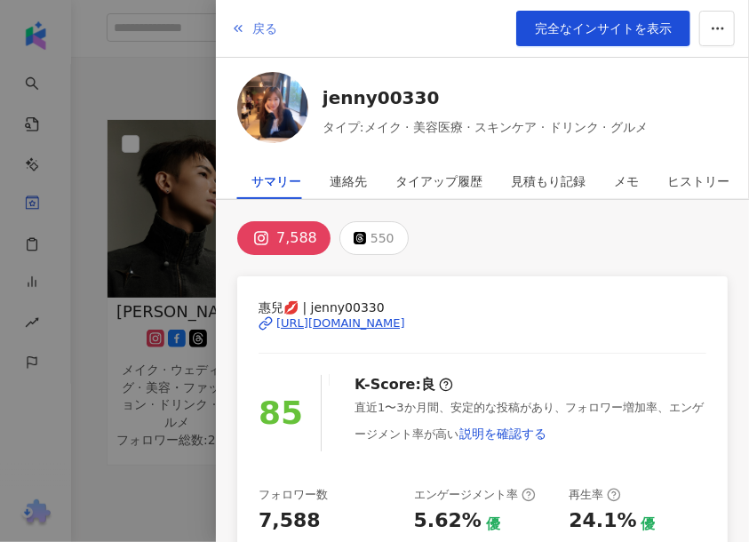
click at [250, 25] on button "戻る" at bounding box center [254, 29] width 48 height 36
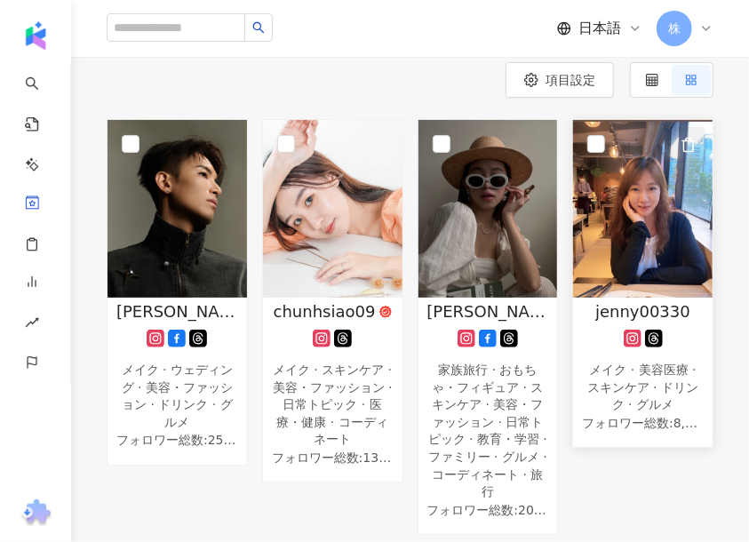
click at [690, 139] on icon "button" at bounding box center [689, 145] width 16 height 16
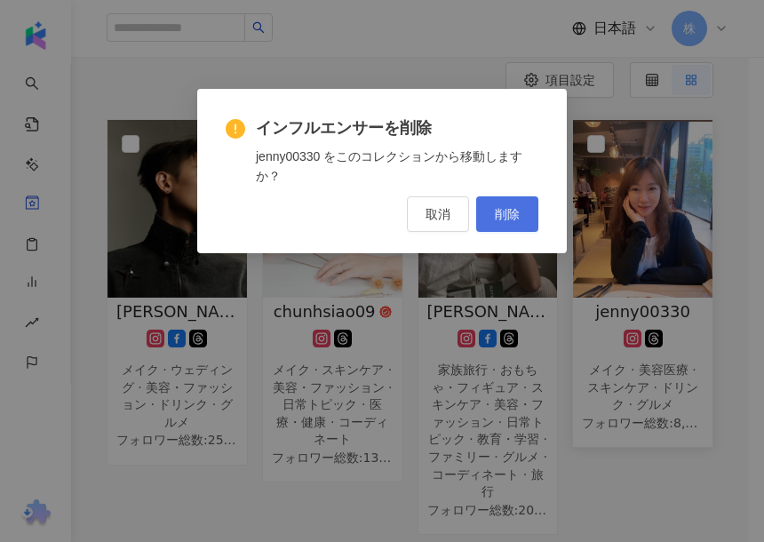
click at [512, 216] on span "削除" at bounding box center [507, 214] width 25 height 14
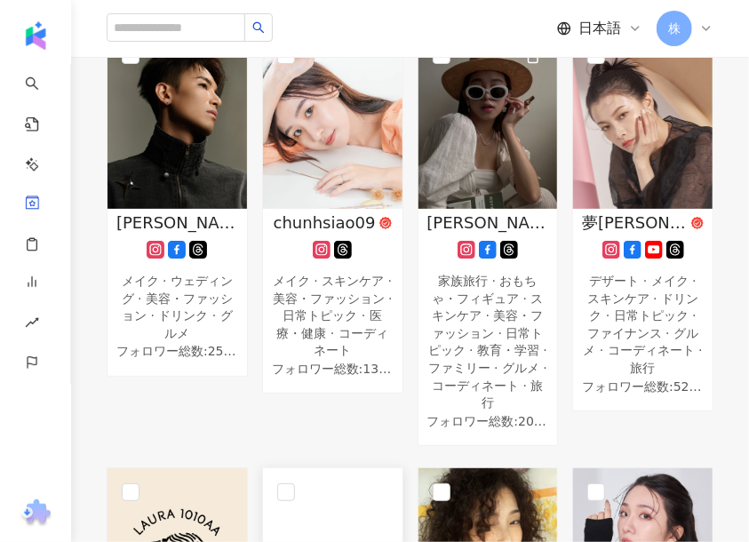
scroll to position [444, 0]
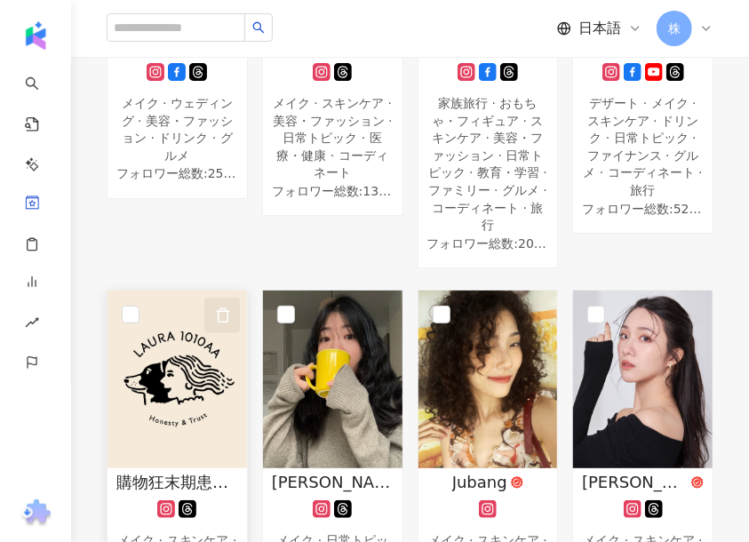
click at [221, 307] on icon "button" at bounding box center [223, 315] width 16 height 16
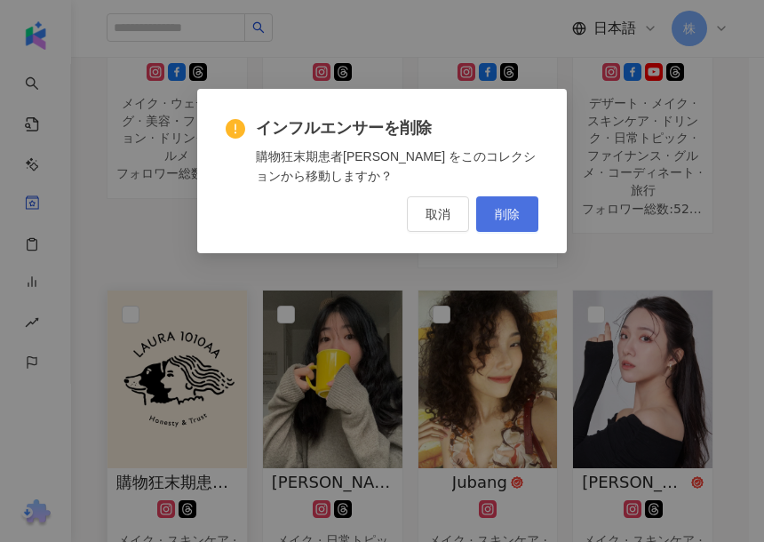
click at [505, 220] on span "削除" at bounding box center [507, 214] width 25 height 14
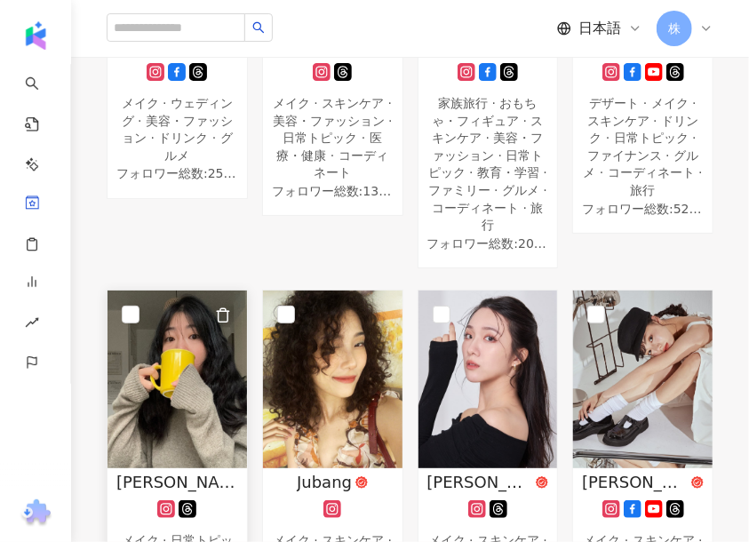
click at [174, 354] on img at bounding box center [176, 380] width 139 height 178
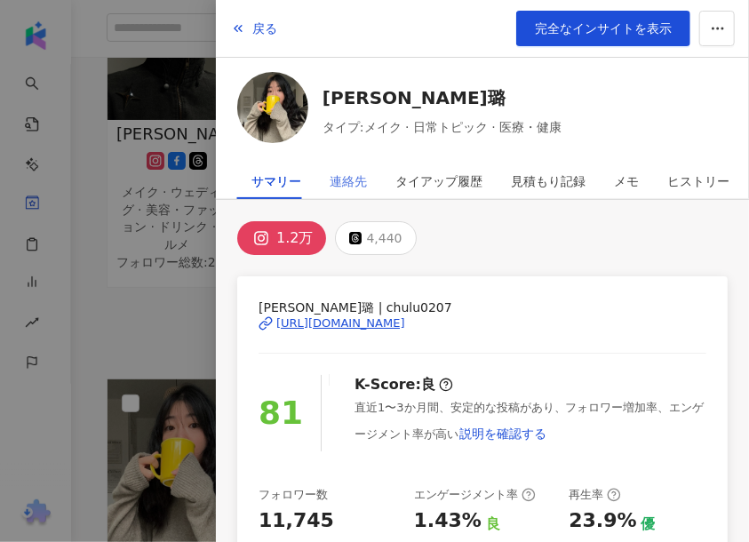
scroll to position [267, 0]
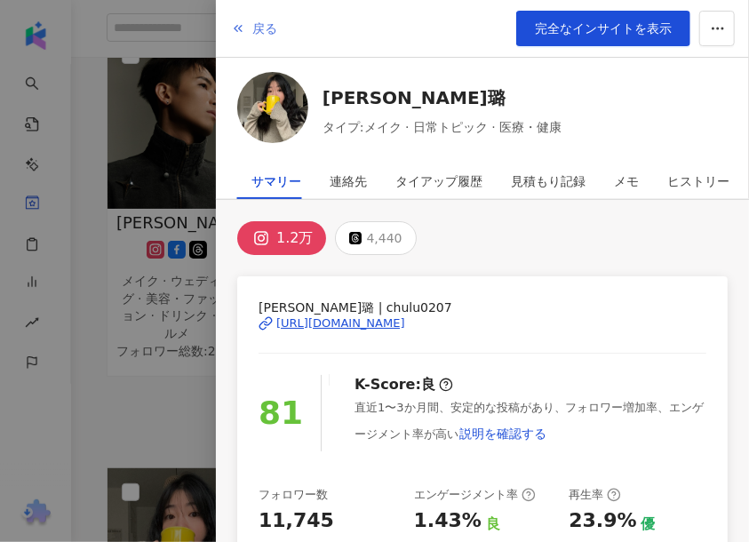
click at [255, 23] on span "戻る" at bounding box center [264, 28] width 25 height 14
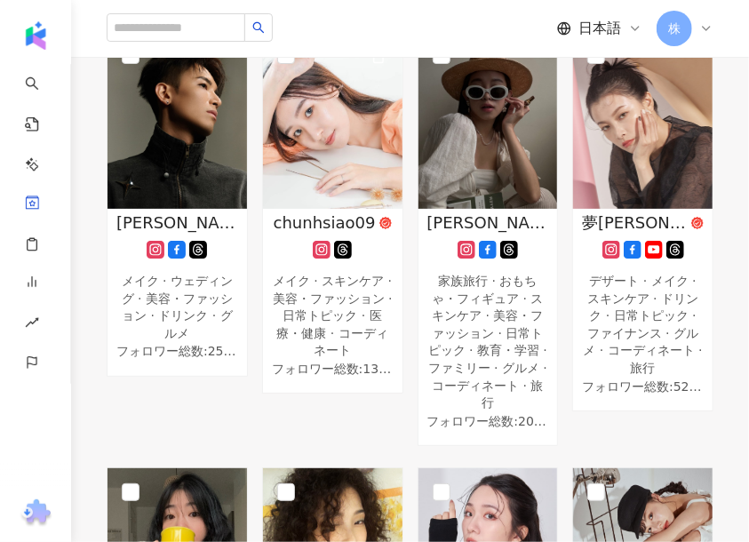
scroll to position [444, 0]
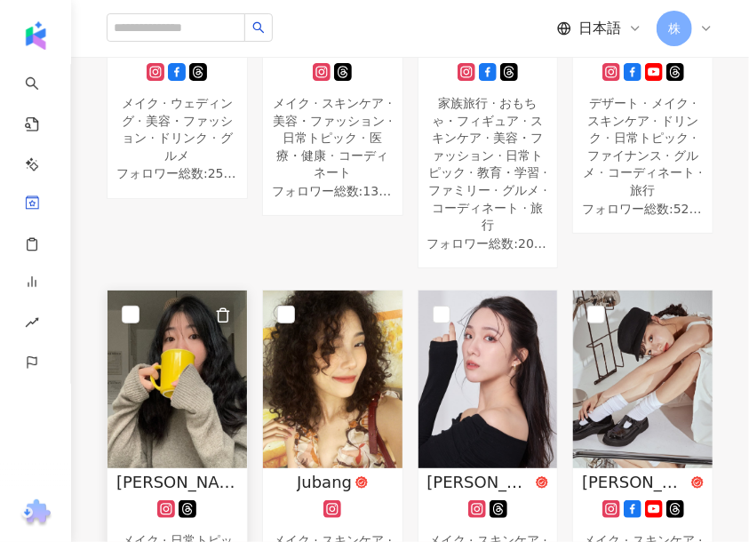
click at [226, 307] on icon "button" at bounding box center [223, 315] width 16 height 16
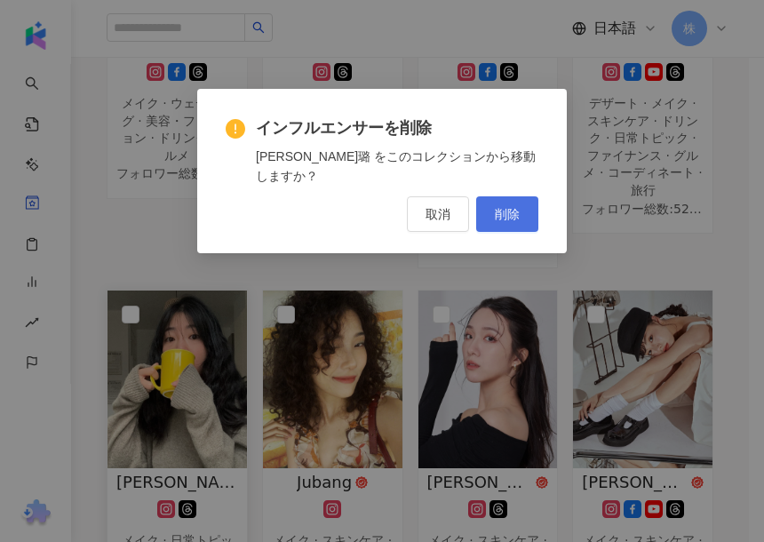
click at [513, 210] on span "削除" at bounding box center [507, 214] width 25 height 14
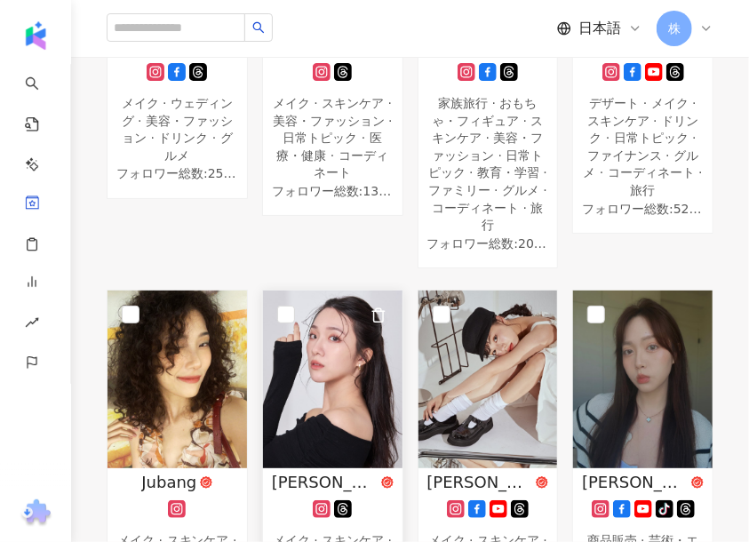
click at [340, 326] on img at bounding box center [332, 380] width 139 height 178
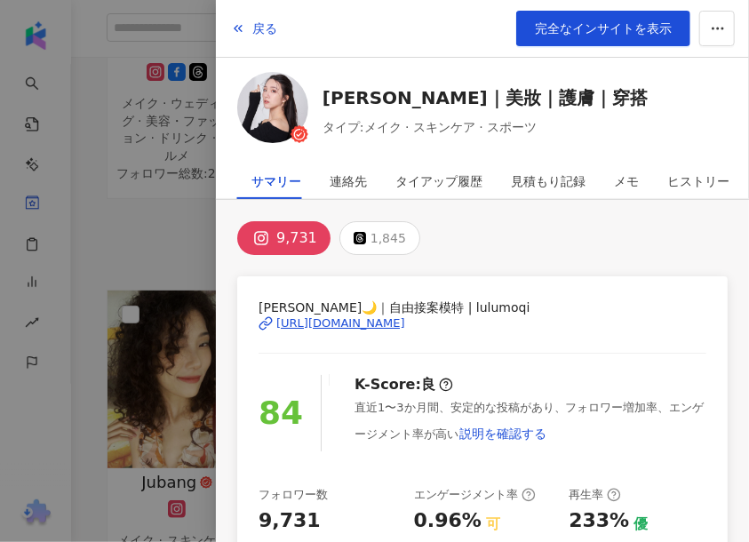
scroll to position [178, 0]
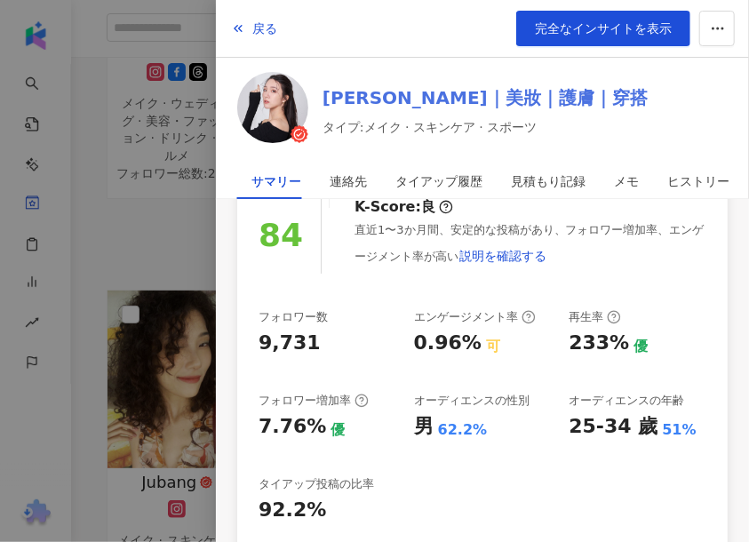
drag, startPoint x: 263, startPoint y: 23, endPoint x: 340, endPoint y: 90, distance: 102.0
click at [260, 24] on span "戻る" at bounding box center [264, 28] width 25 height 14
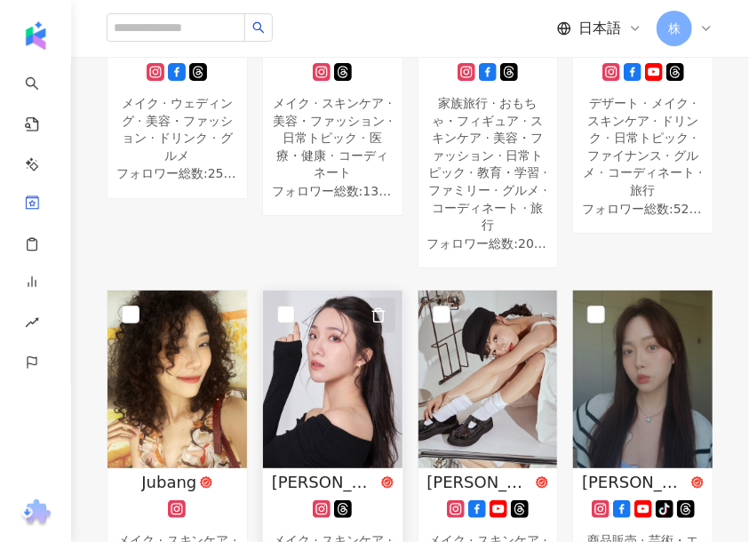
click at [377, 307] on icon "button" at bounding box center [378, 315] width 16 height 16
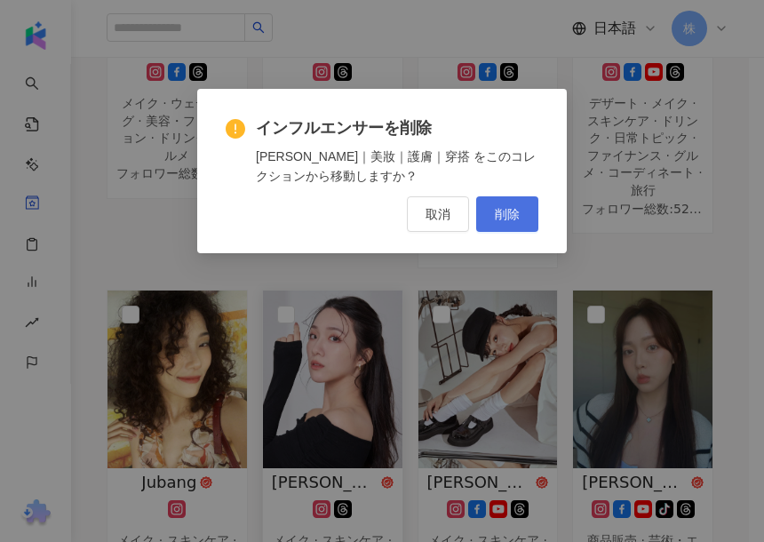
click at [494, 214] on button "削除" at bounding box center [507, 214] width 62 height 36
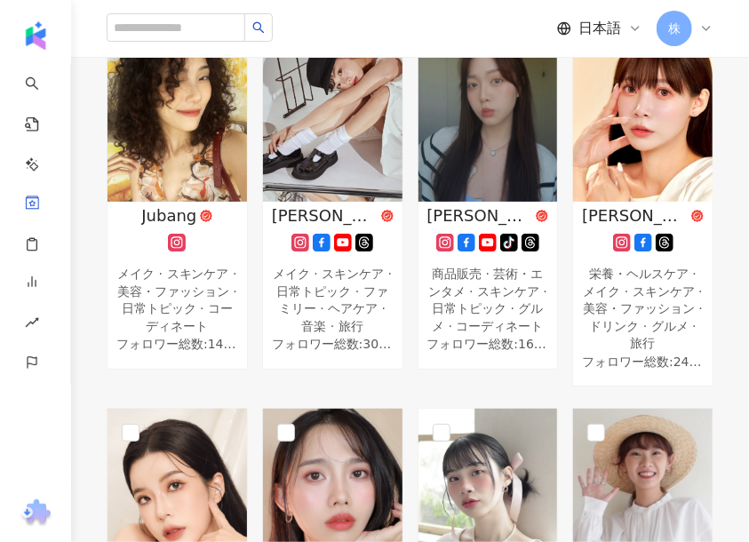
scroll to position [622, 0]
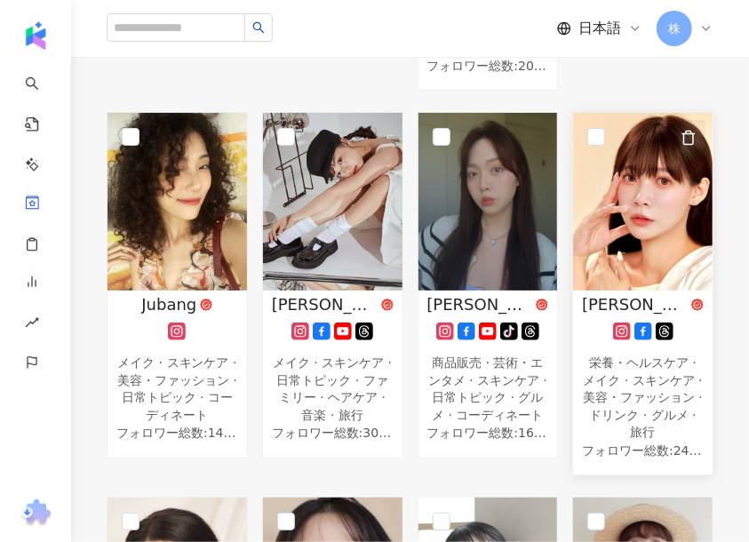
click at [689, 130] on icon "button" at bounding box center [689, 138] width 16 height 16
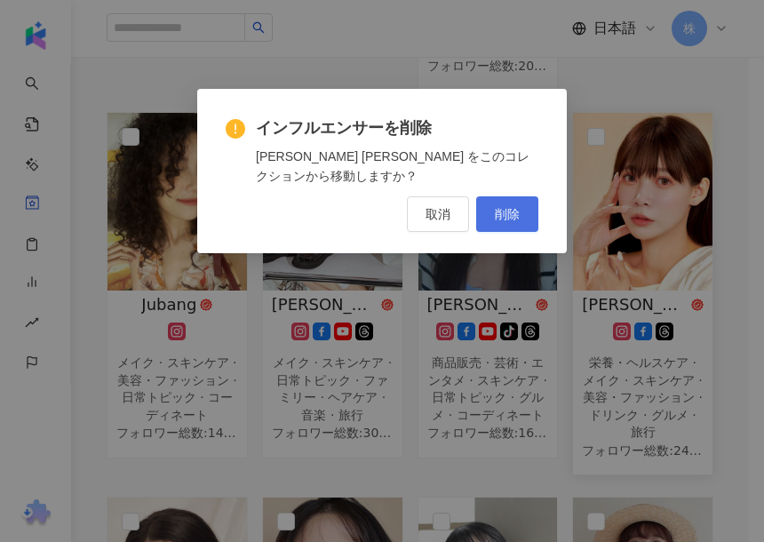
click at [515, 213] on span "削除" at bounding box center [507, 214] width 25 height 14
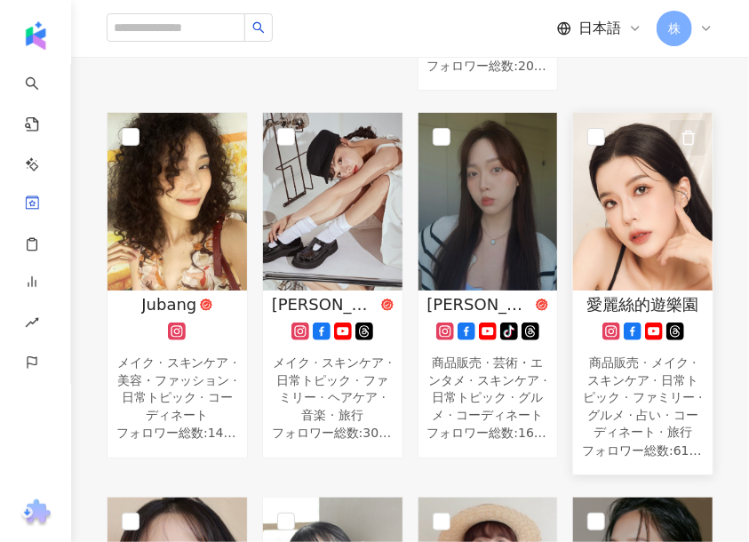
click at [692, 130] on icon "button" at bounding box center [689, 138] width 16 height 16
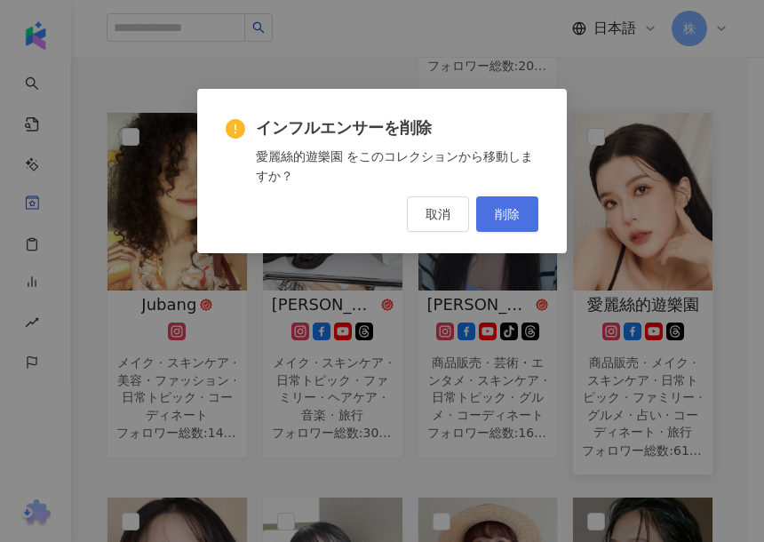
click at [531, 215] on button "削除" at bounding box center [507, 214] width 62 height 36
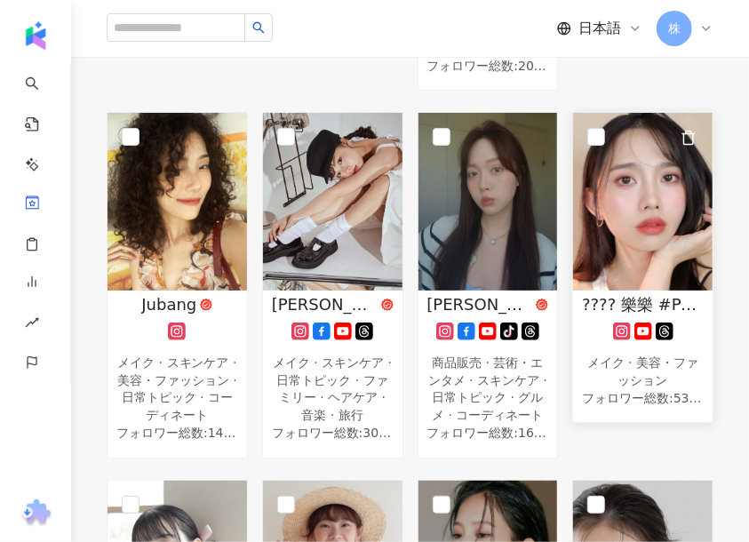
click at [668, 179] on img at bounding box center [642, 202] width 139 height 178
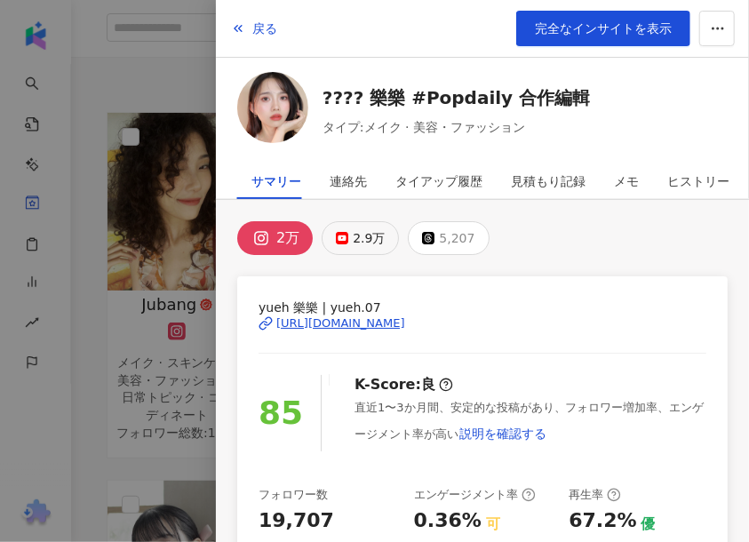
scroll to position [267, 0]
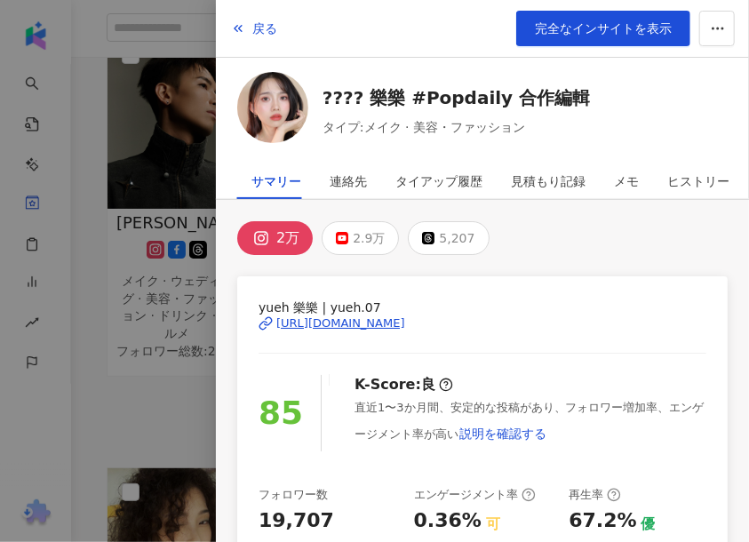
click at [131, 369] on div at bounding box center [374, 271] width 749 height 542
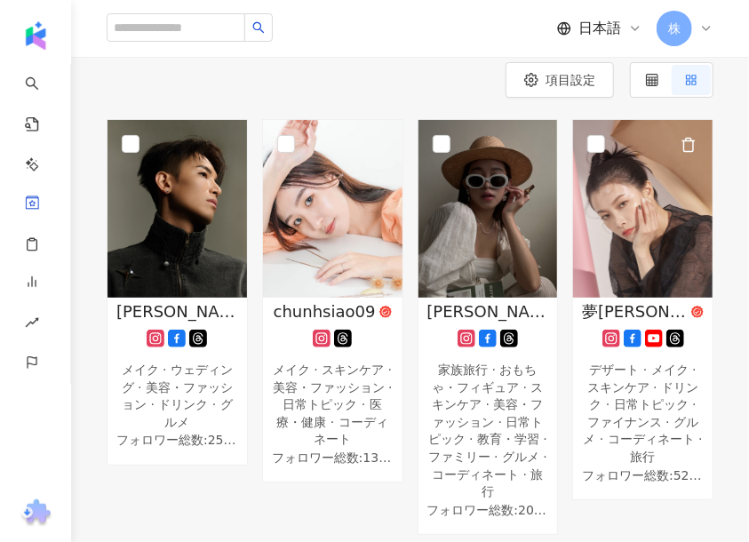
scroll to position [444, 0]
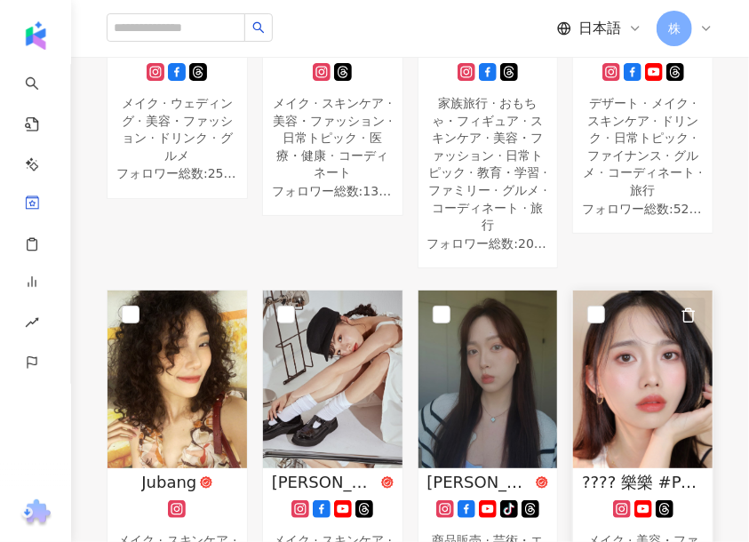
click at [693, 308] on icon "button" at bounding box center [689, 314] width 10 height 13
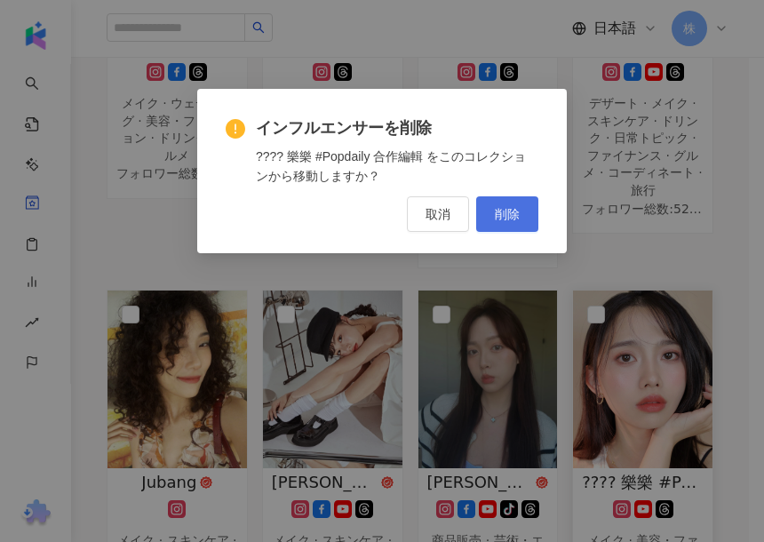
click at [517, 214] on span "削除" at bounding box center [507, 214] width 25 height 14
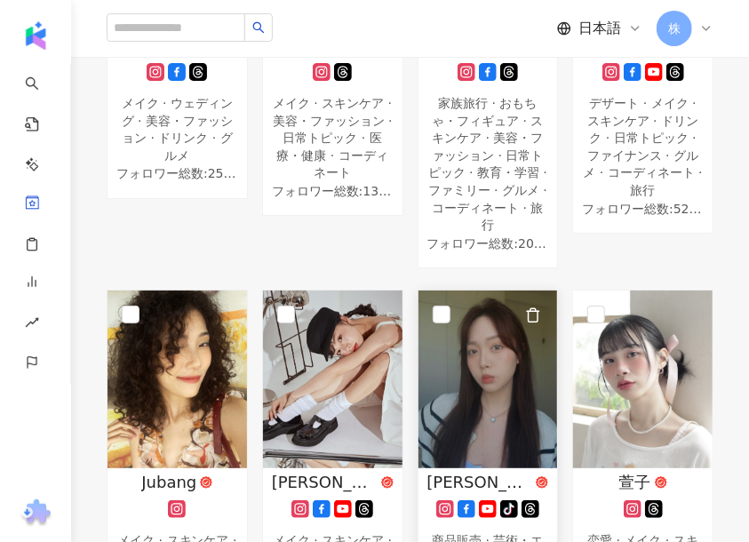
scroll to position [533, 0]
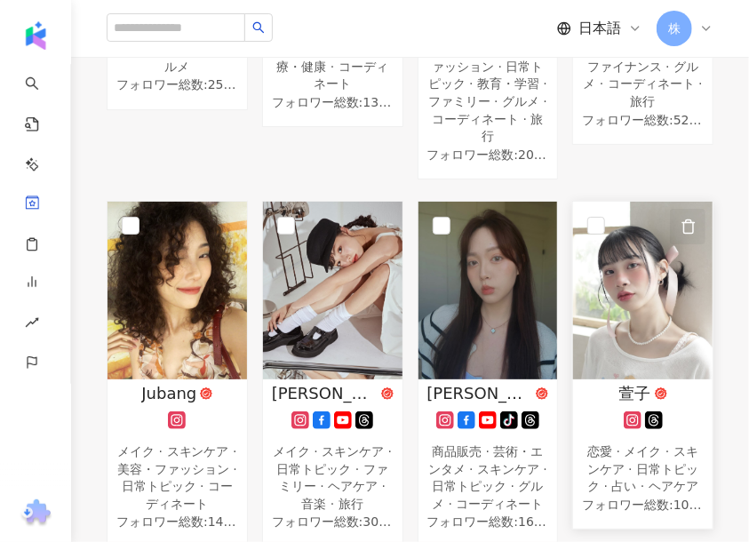
click at [684, 219] on icon "button" at bounding box center [689, 225] width 10 height 13
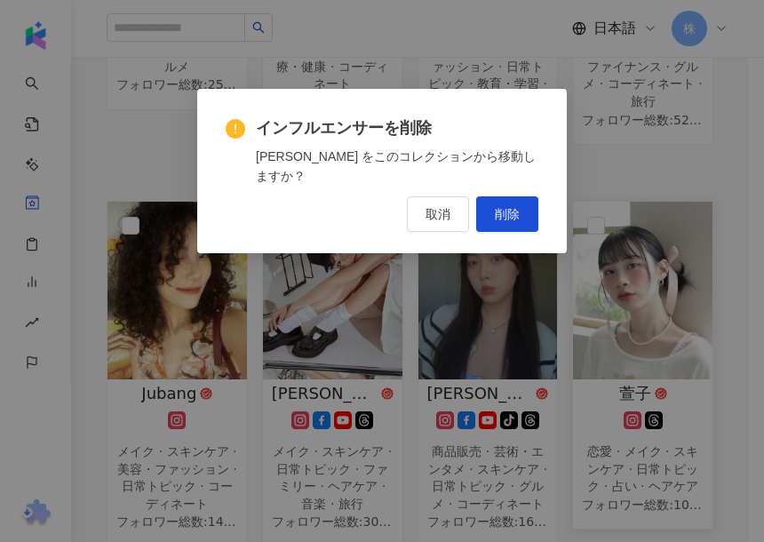
click at [505, 207] on span "削除" at bounding box center [507, 214] width 25 height 14
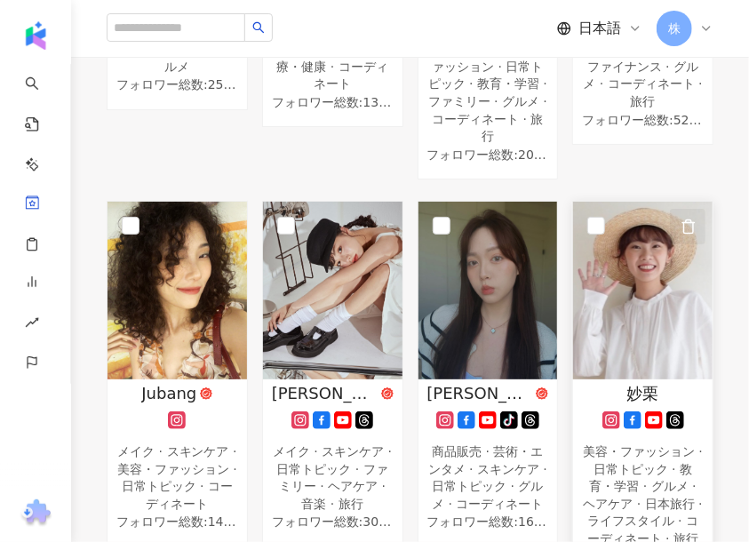
click at [686, 219] on icon "button" at bounding box center [689, 227] width 16 height 16
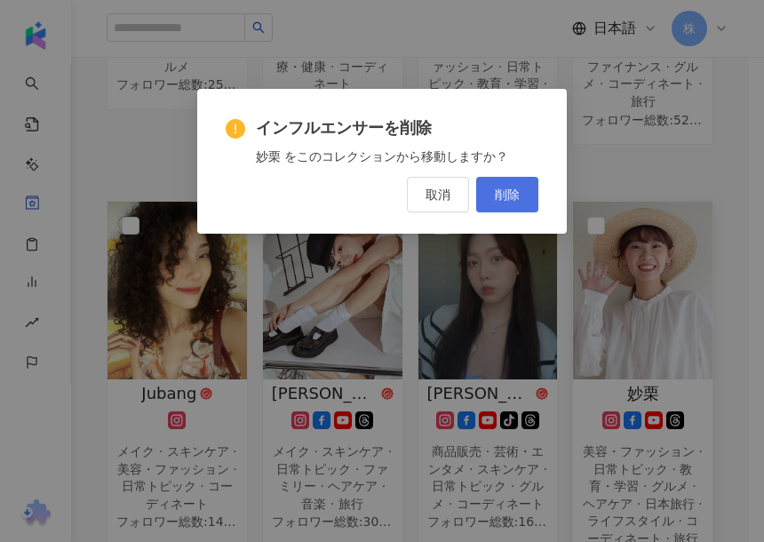
click at [498, 195] on span "削除" at bounding box center [507, 194] width 25 height 14
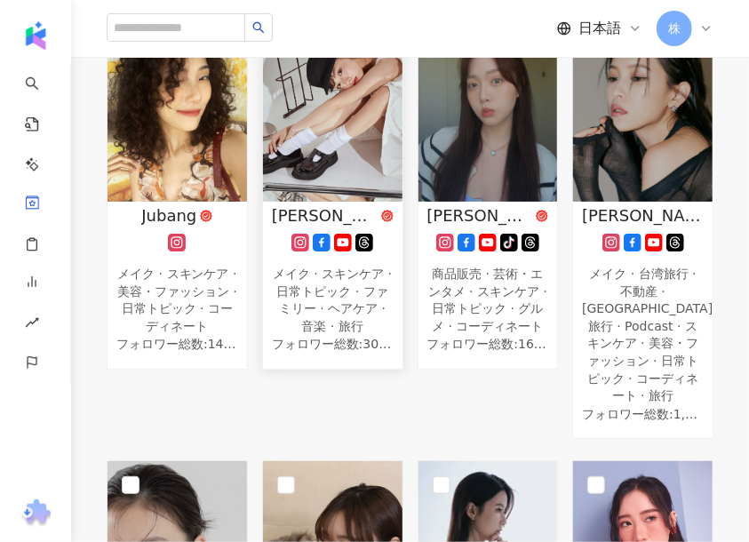
scroll to position [800, 0]
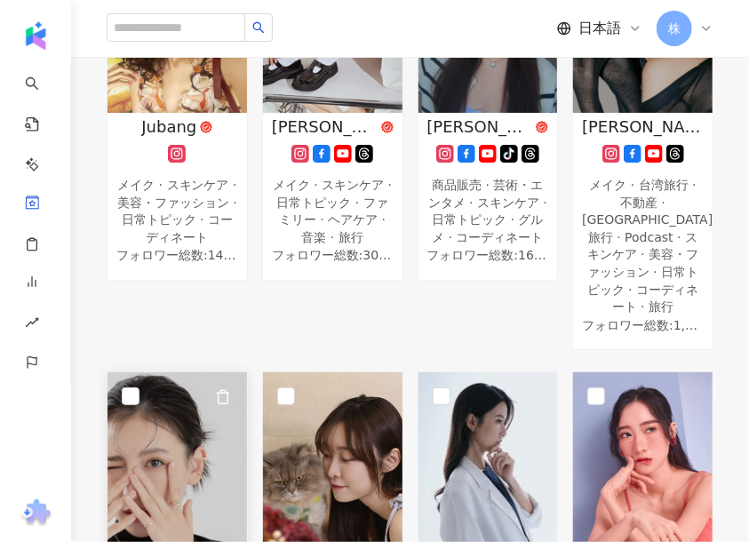
click at [201, 386] on img at bounding box center [176, 461] width 139 height 178
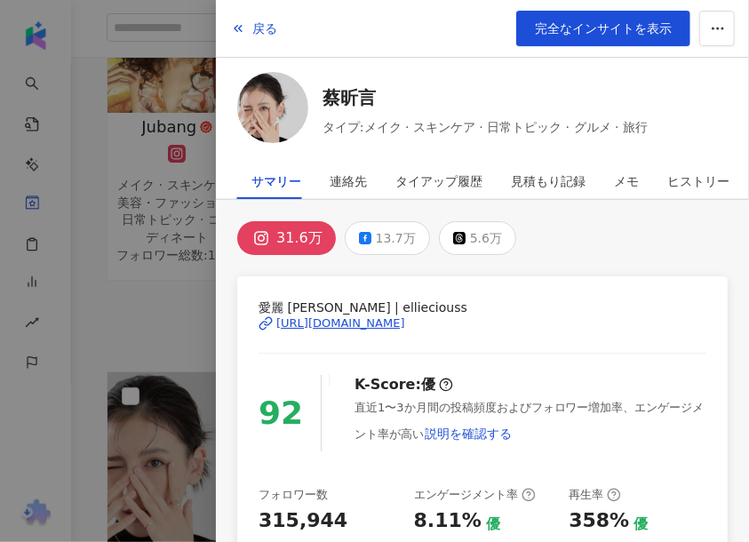
drag, startPoint x: 263, startPoint y: 29, endPoint x: 257, endPoint y: 47, distance: 18.8
click at [261, 29] on span "戻る" at bounding box center [264, 28] width 25 height 14
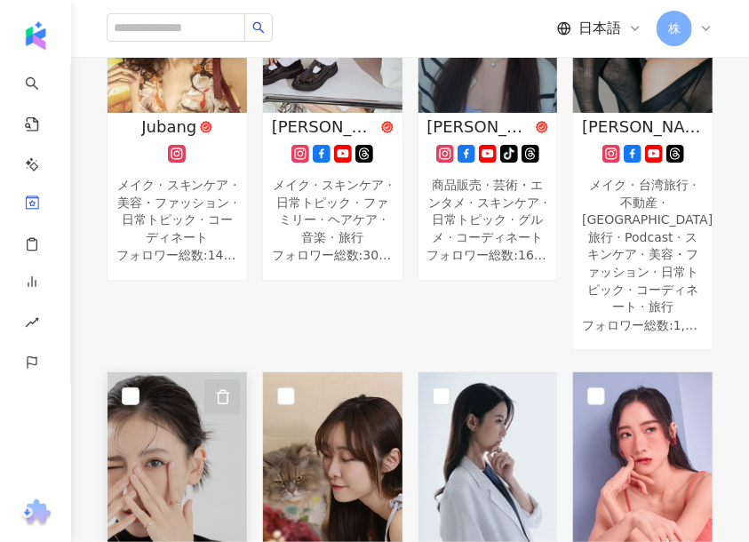
click at [222, 389] on icon "button" at bounding box center [223, 397] width 16 height 16
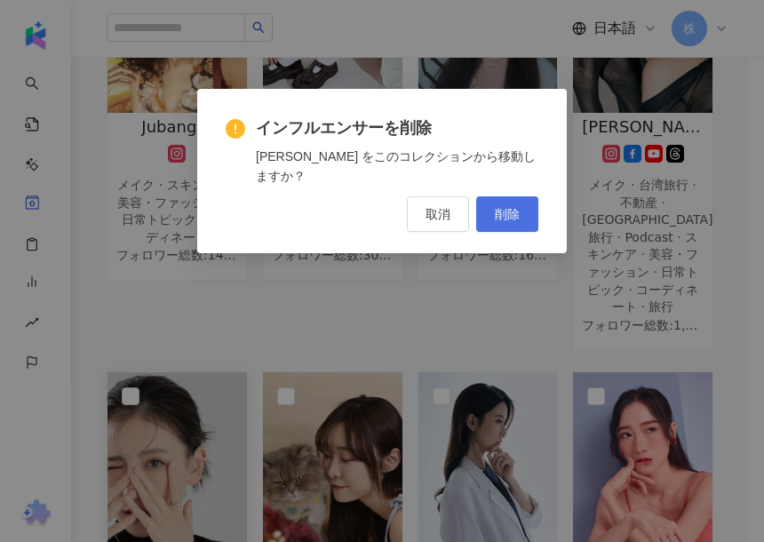
click at [497, 207] on span "削除" at bounding box center [507, 214] width 25 height 14
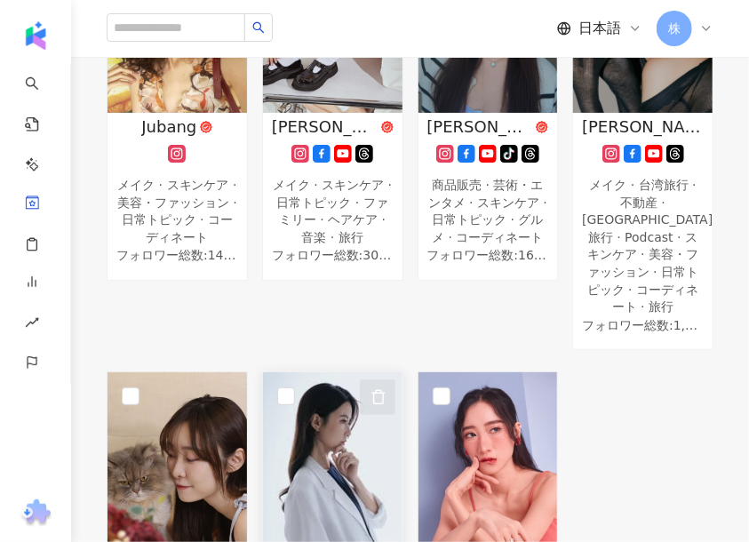
click at [382, 390] on icon "button" at bounding box center [378, 396] width 10 height 13
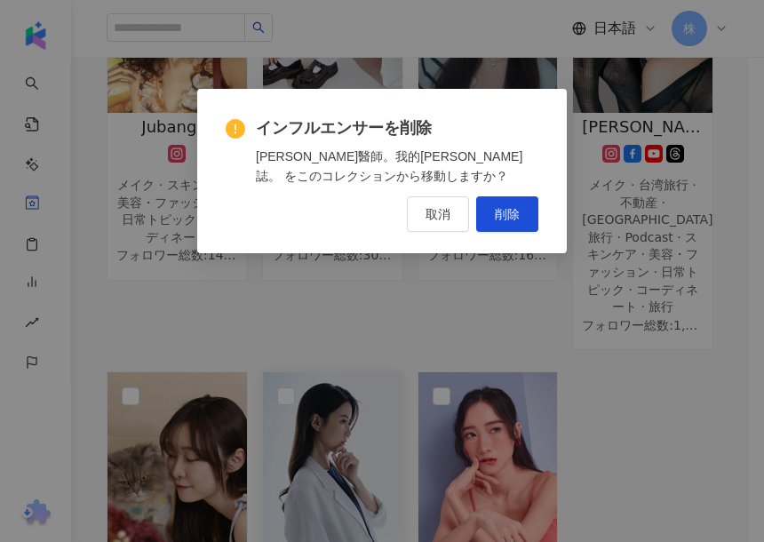
click at [538, 220] on div "インフルエンサーを削除 王彥文醫師。我的丸美誌。 をこのコレクションから移動しますか？ 取消 削除" at bounding box center [382, 171] width 370 height 164
click at [497, 221] on span "削除" at bounding box center [507, 214] width 25 height 14
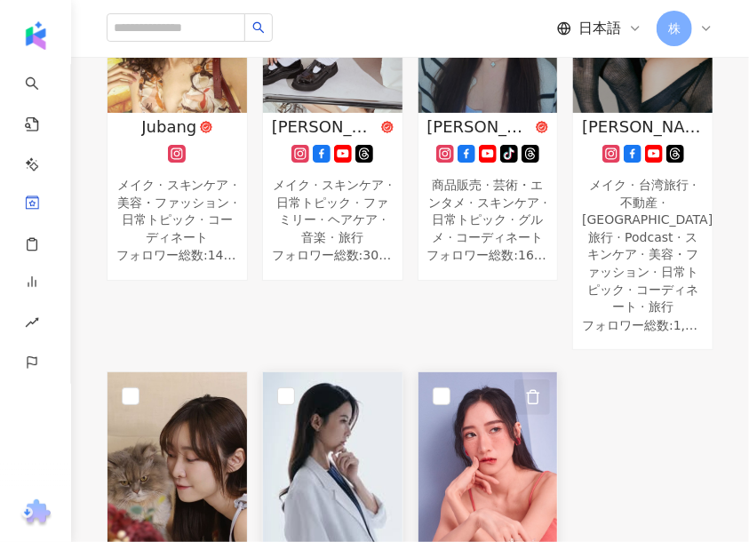
click at [533, 389] on icon "button" at bounding box center [533, 397] width 16 height 16
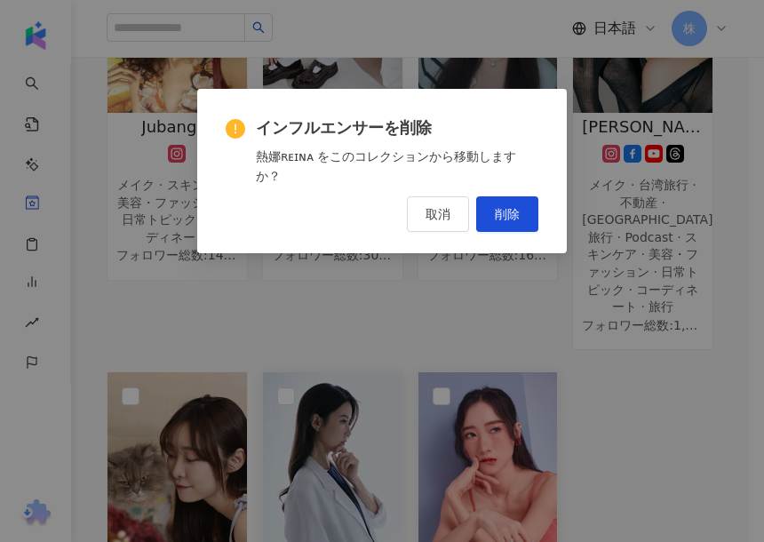
click at [513, 203] on button "削除" at bounding box center [507, 214] width 62 height 36
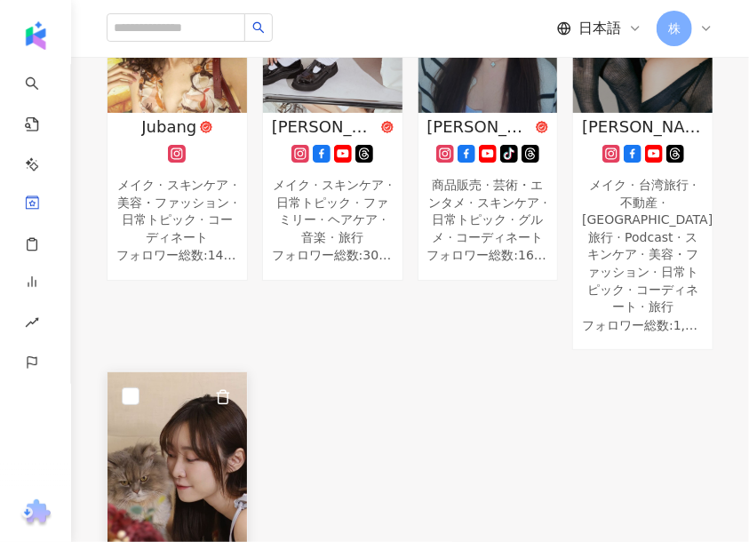
click at [176, 405] on img at bounding box center [176, 461] width 139 height 178
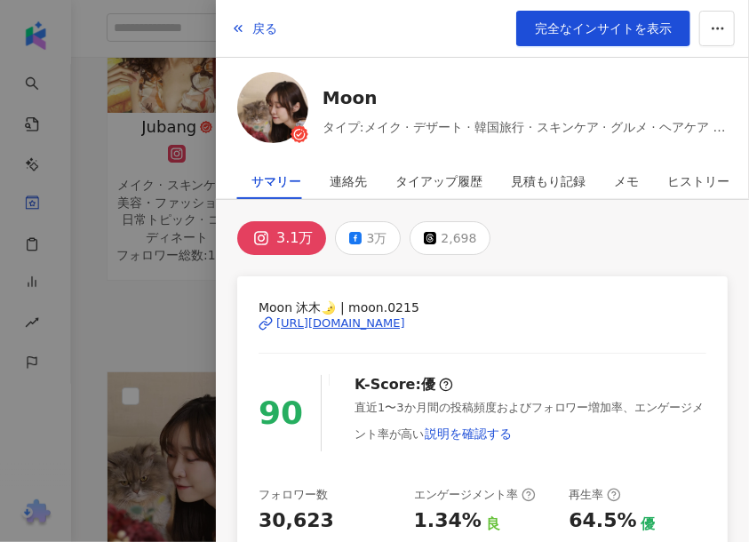
click at [291, 29] on div "戻る 完全なインサイトを表示" at bounding box center [482, 29] width 533 height 58
click at [260, 16] on button "戻る" at bounding box center [254, 29] width 48 height 36
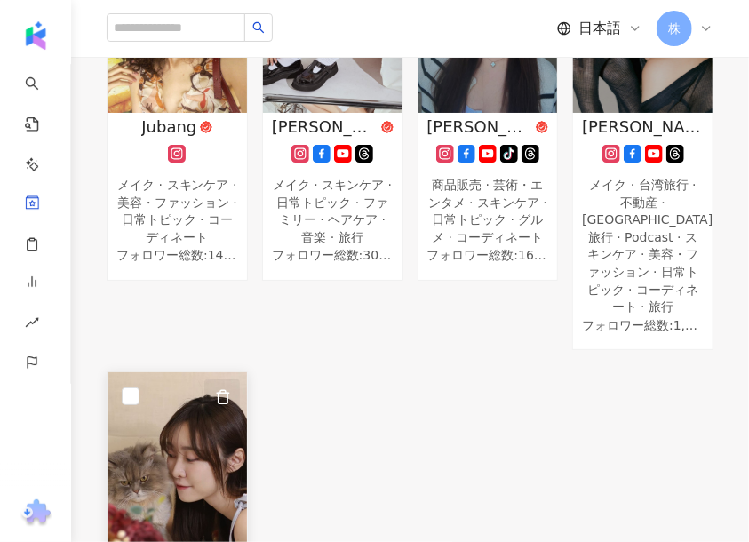
click at [219, 389] on icon "button" at bounding box center [223, 397] width 16 height 16
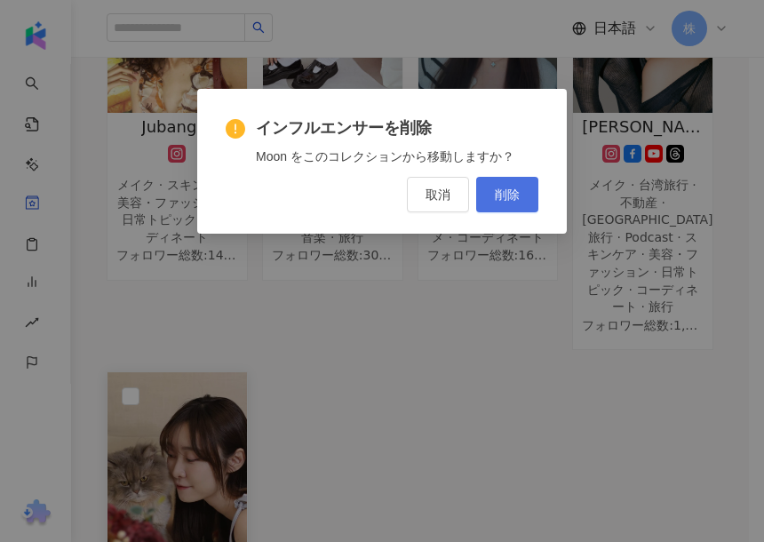
click at [533, 196] on button "削除" at bounding box center [507, 195] width 62 height 36
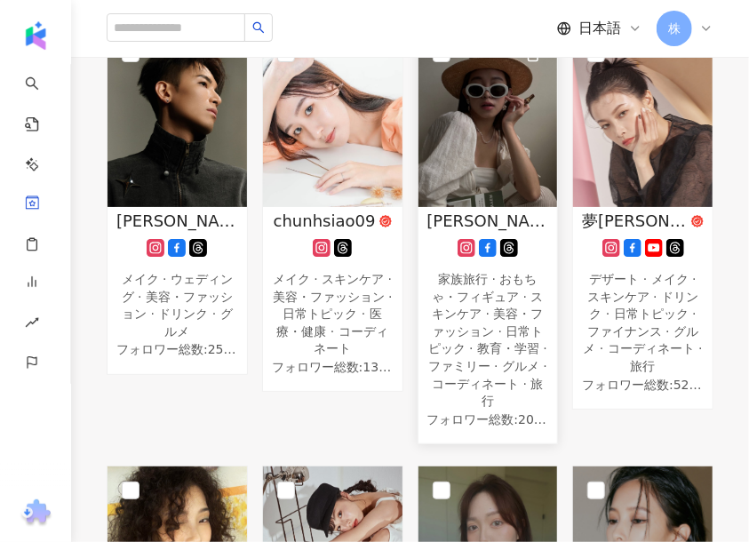
scroll to position [0, 0]
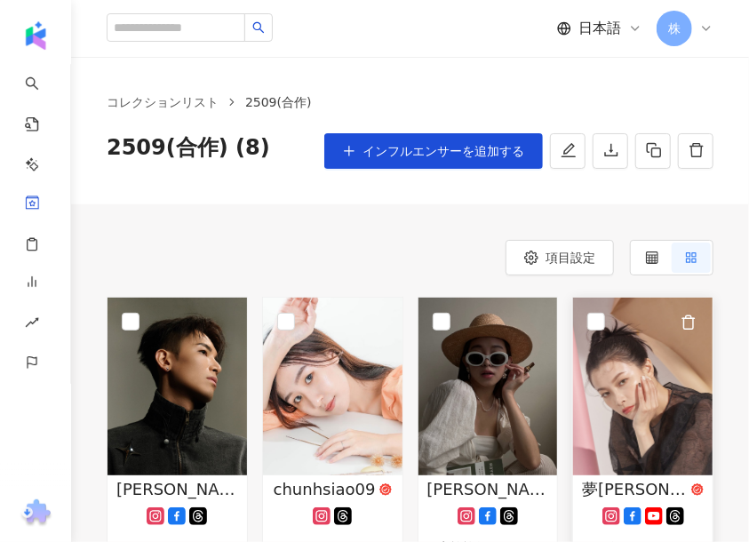
click at [625, 420] on img at bounding box center [642, 387] width 139 height 178
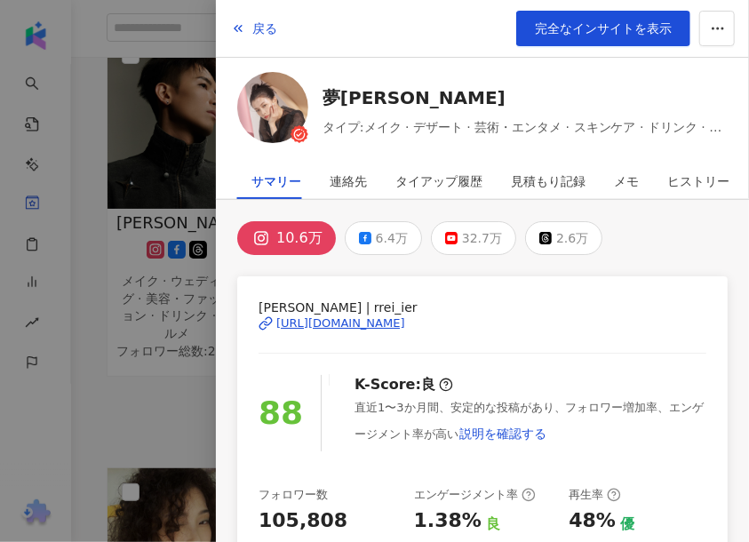
click at [178, 391] on div at bounding box center [374, 271] width 749 height 542
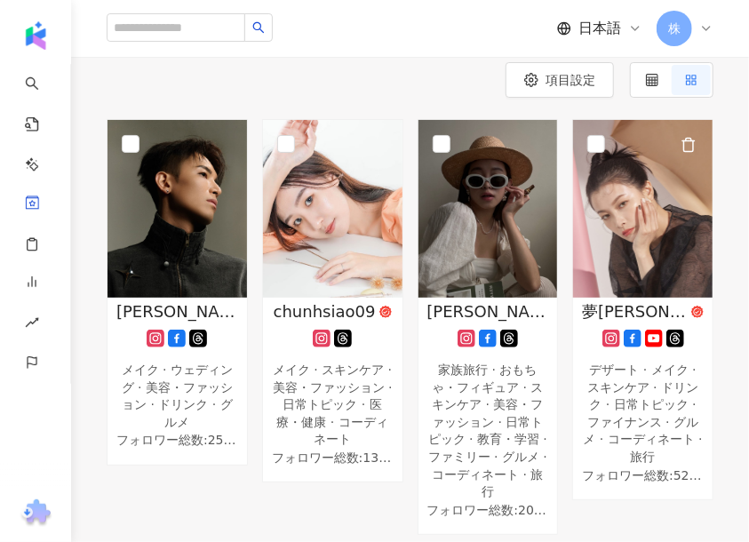
scroll to position [89, 0]
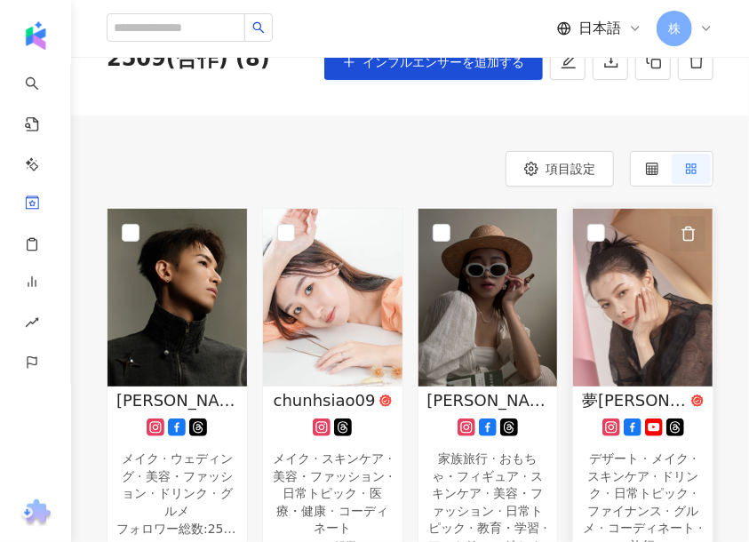
click at [689, 230] on icon "button" at bounding box center [689, 234] width 16 height 16
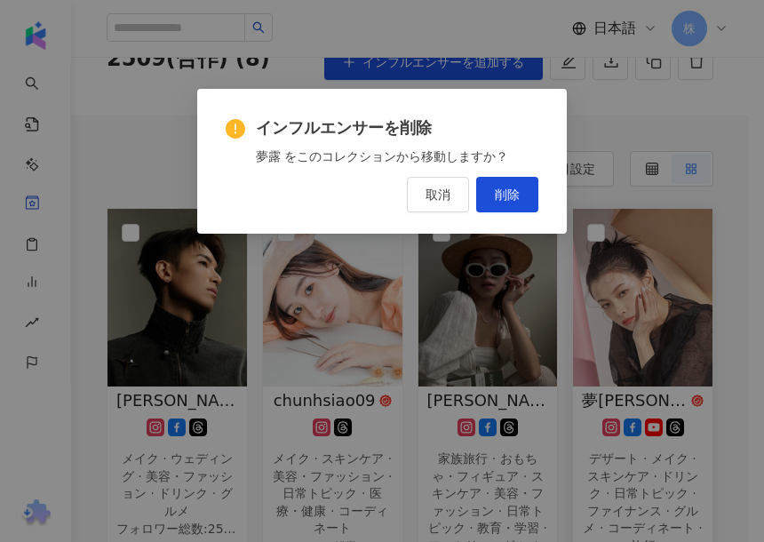
click at [516, 194] on span "削除" at bounding box center [507, 194] width 25 height 14
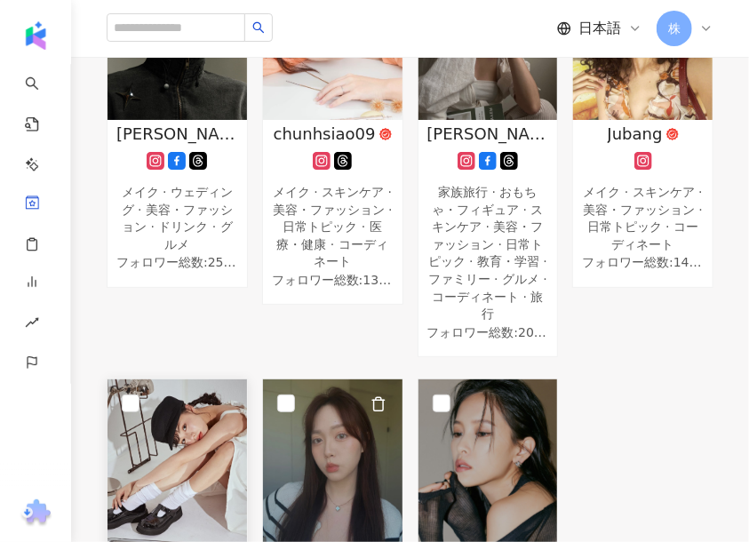
scroll to position [444, 0]
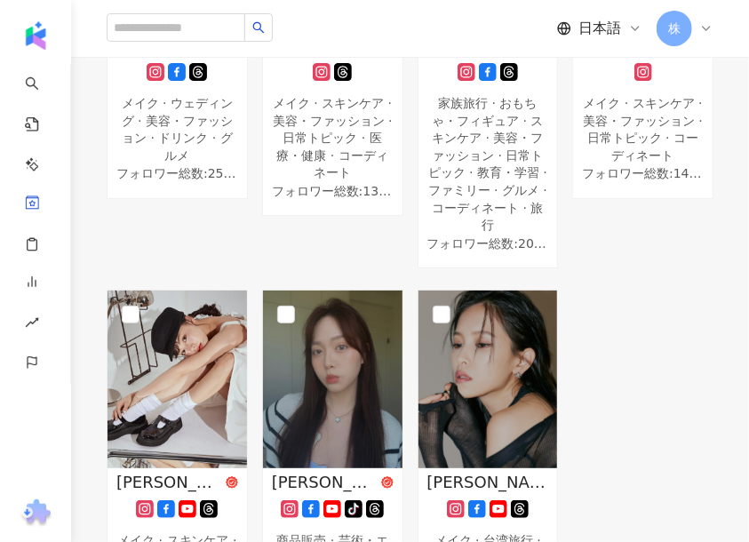
click at [675, 362] on div "張睿 Ray Makeup メイク · ウェディング · 美容・ファッション · ドリンク · グルメ フォロワー総数 : 25,148 chunhsiao0…" at bounding box center [409, 279] width 621 height 853
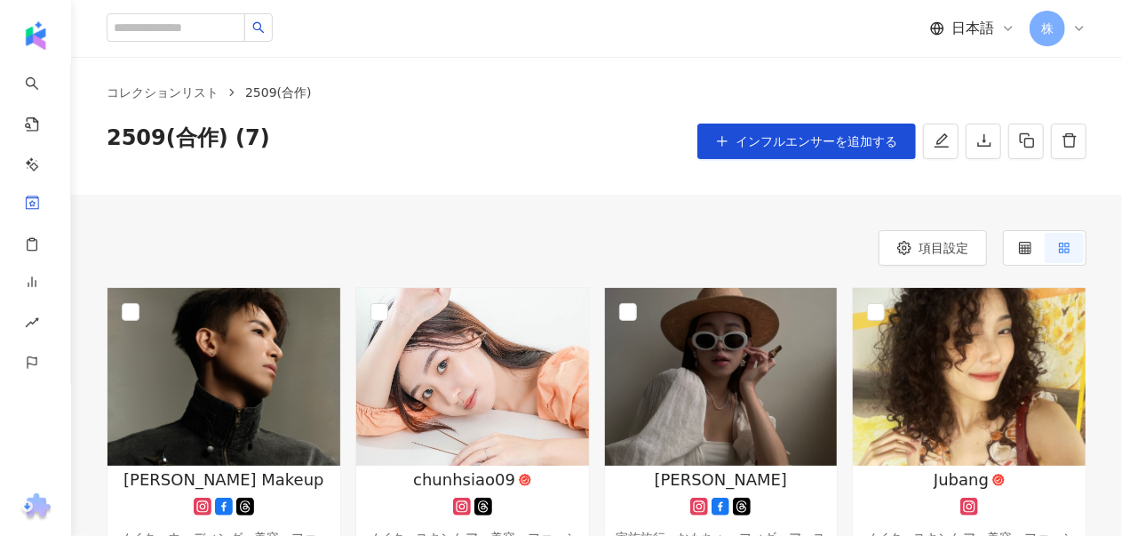
scroll to position [0, 0]
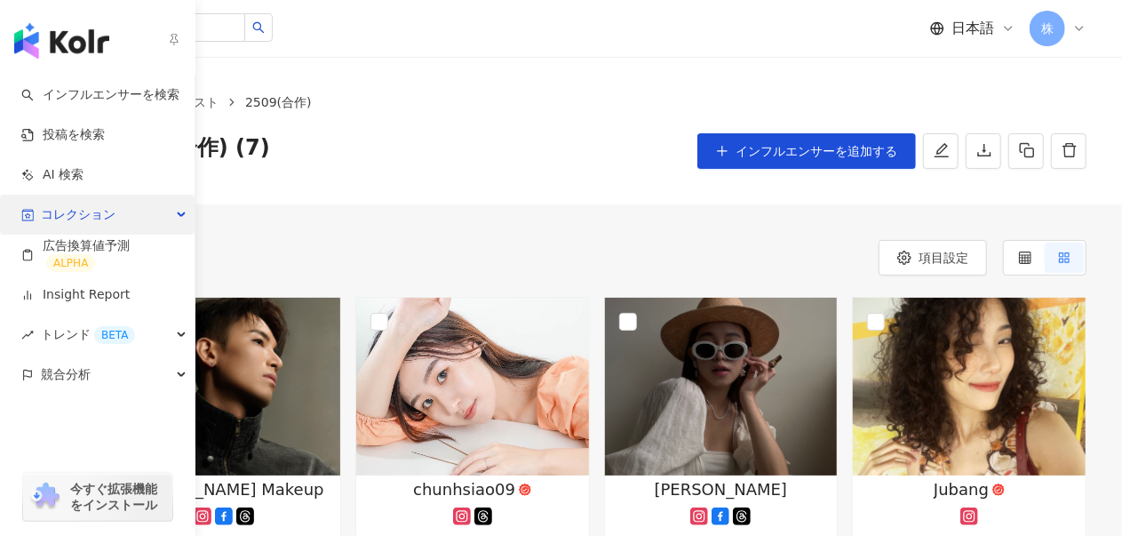
click at [82, 219] on span "コレクション" at bounding box center [78, 215] width 75 height 40
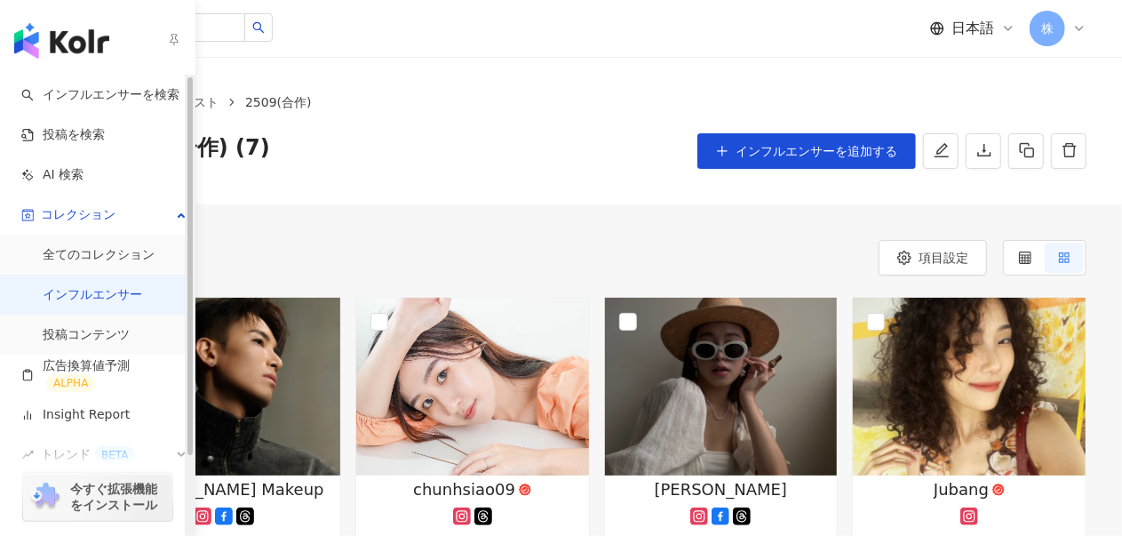
click at [91, 298] on link "インフルエンサー" at bounding box center [92, 295] width 99 height 18
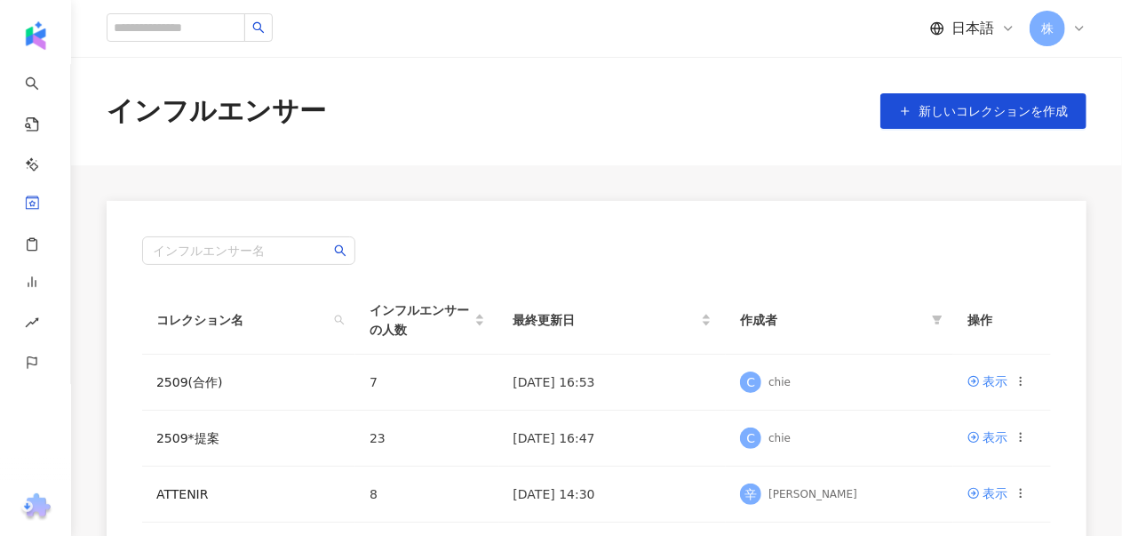
scroll to position [89, 0]
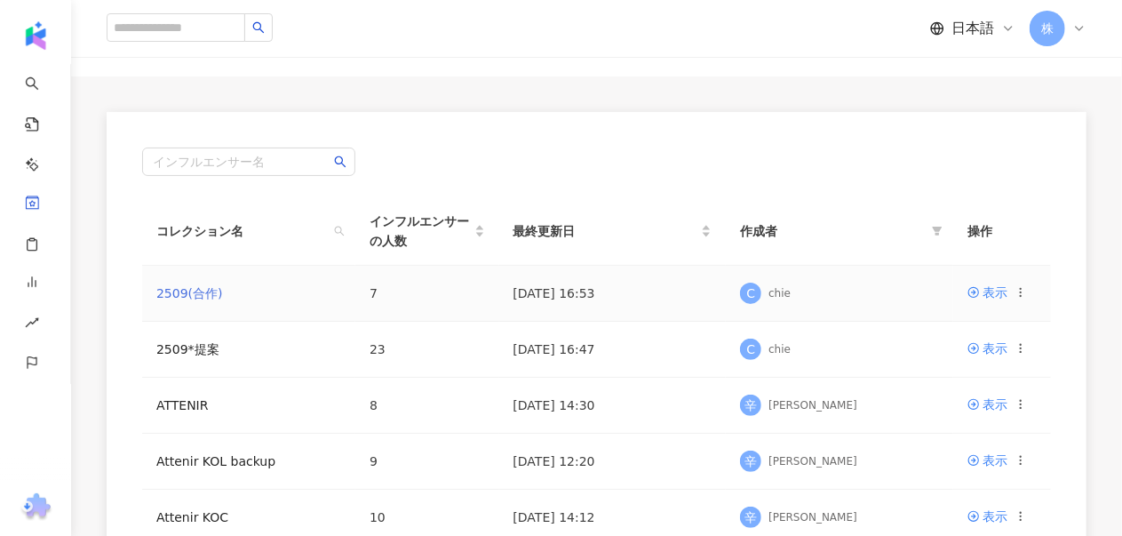
click at [201, 296] on link "2509(合作)" at bounding box center [189, 293] width 67 height 14
